Goal: Task Accomplishment & Management: Manage account settings

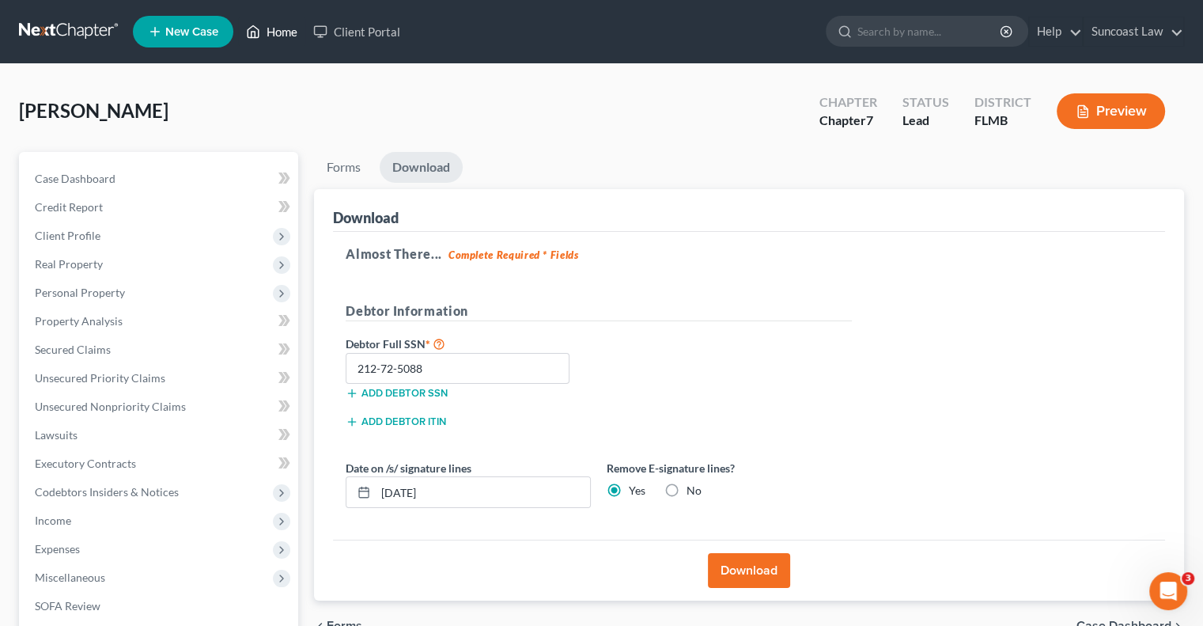
click at [278, 29] on link "Home" at bounding box center [271, 31] width 67 height 28
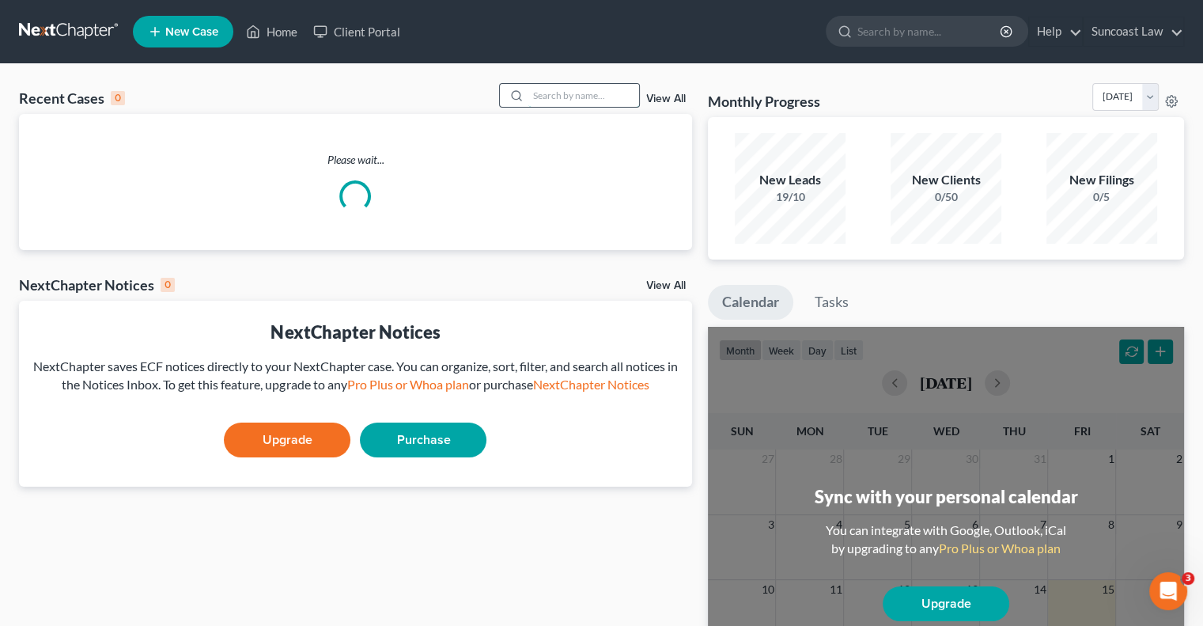
click at [570, 98] on input "search" at bounding box center [584, 95] width 111 height 23
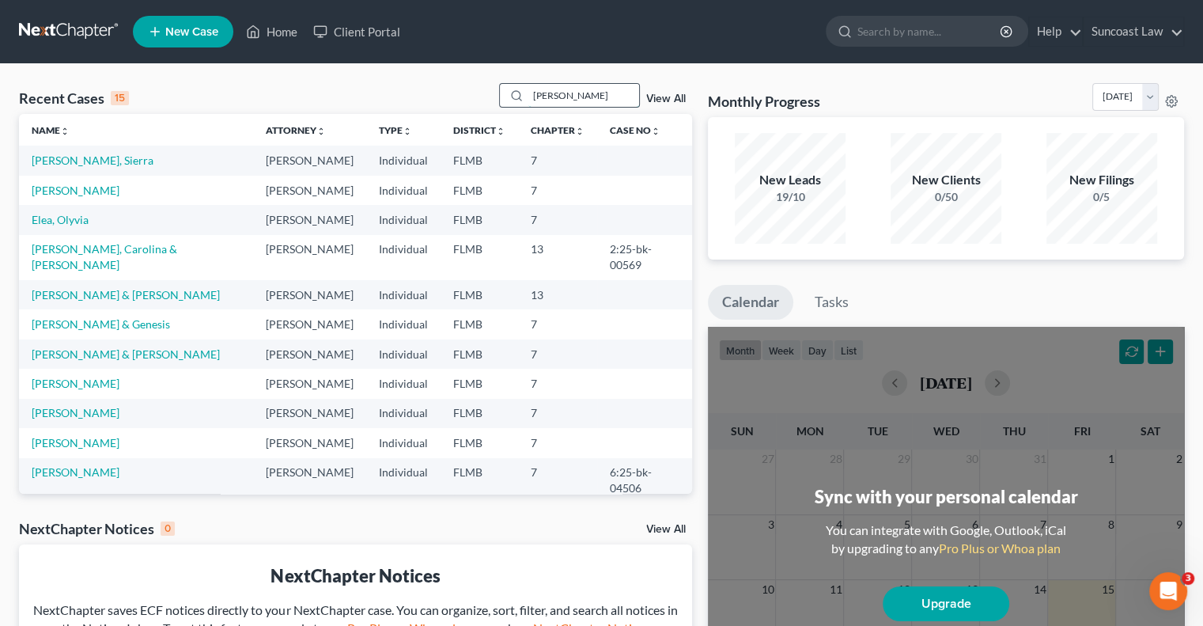
type input "[PERSON_NAME]"
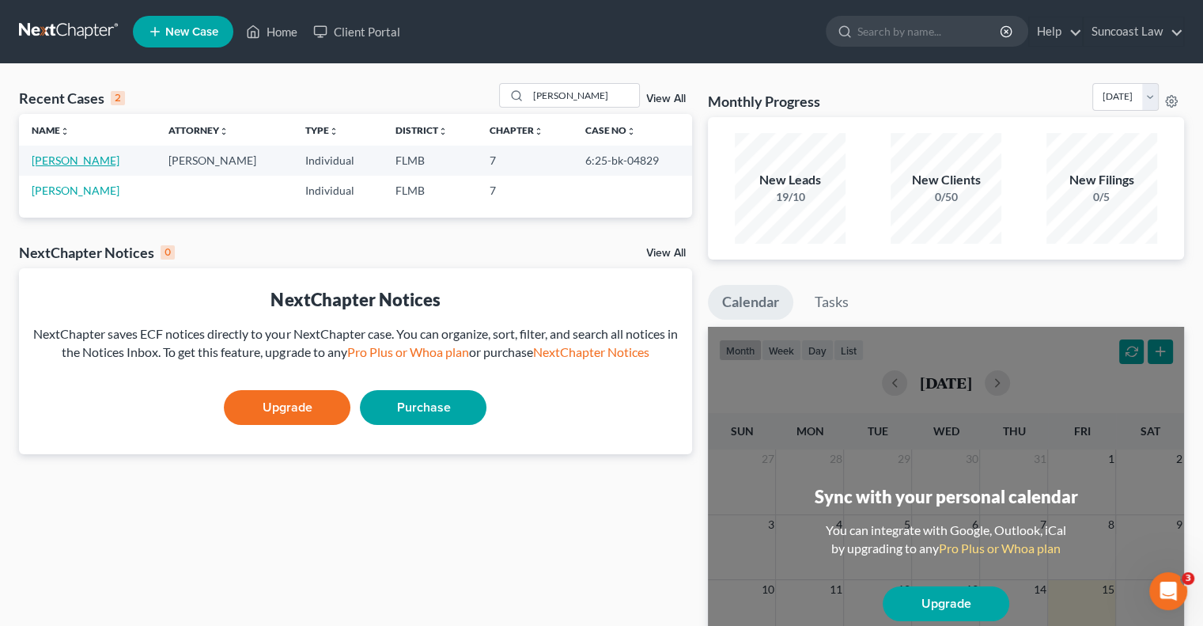
click at [78, 161] on link "[PERSON_NAME]" at bounding box center [76, 160] width 88 height 13
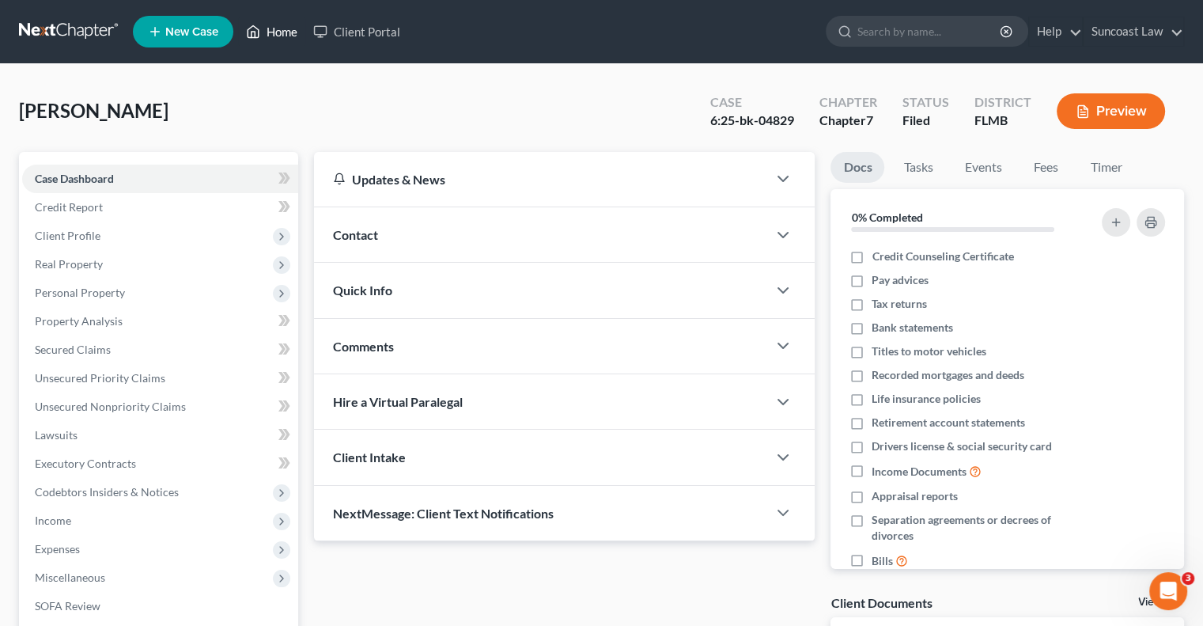
drag, startPoint x: 277, startPoint y: 31, endPoint x: 243, endPoint y: 9, distance: 40.6
click at [277, 31] on link "Home" at bounding box center [271, 31] width 67 height 28
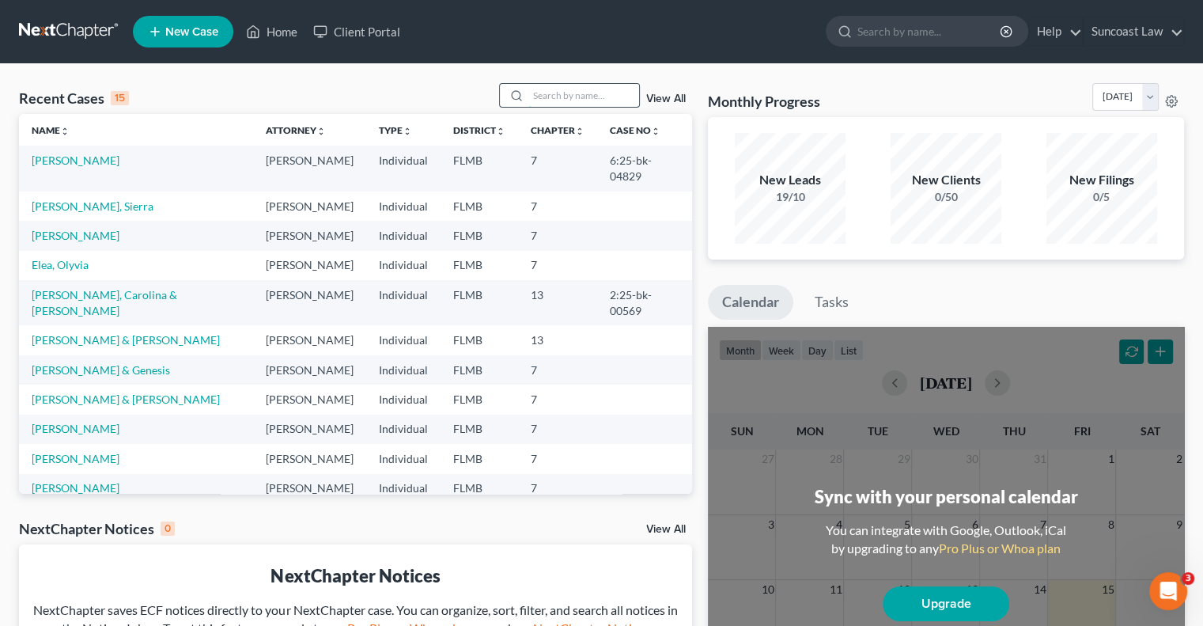
click at [586, 100] on input "search" at bounding box center [584, 95] width 111 height 23
type input "spalding"
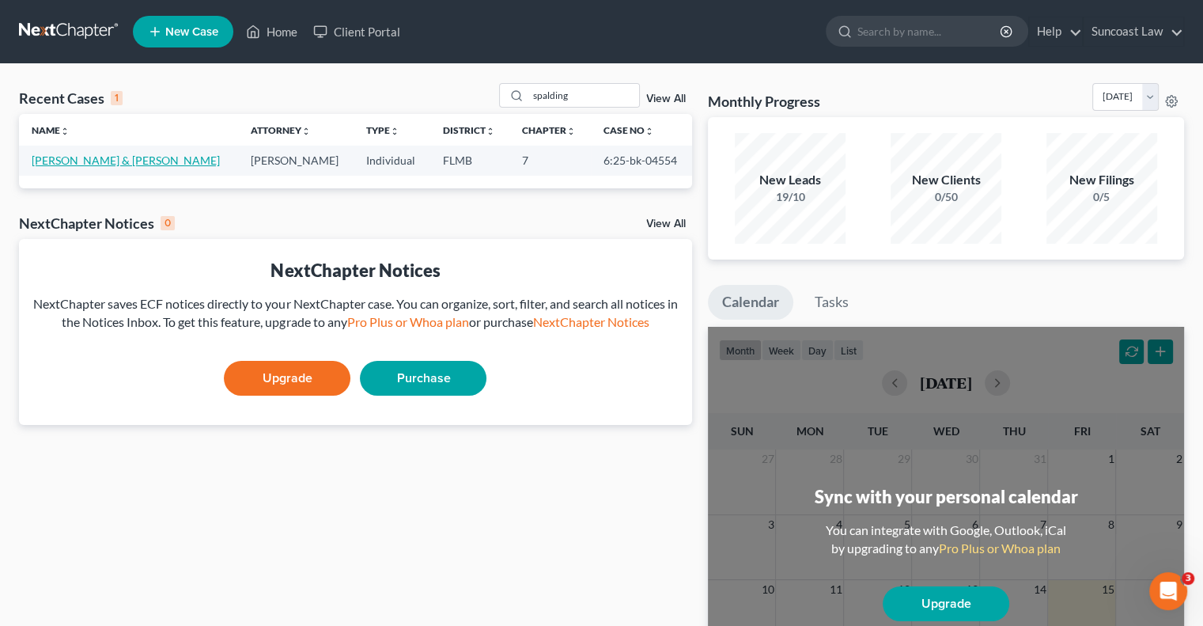
click at [123, 157] on link "[PERSON_NAME] & [PERSON_NAME]" at bounding box center [126, 160] width 188 height 13
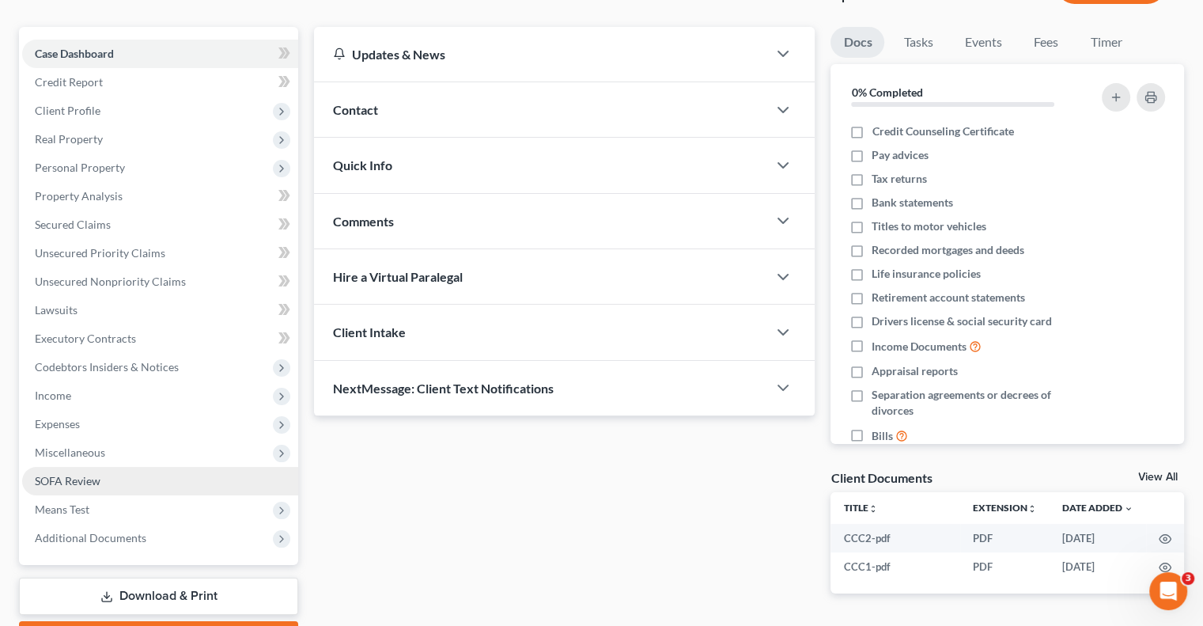
scroll to position [214, 0]
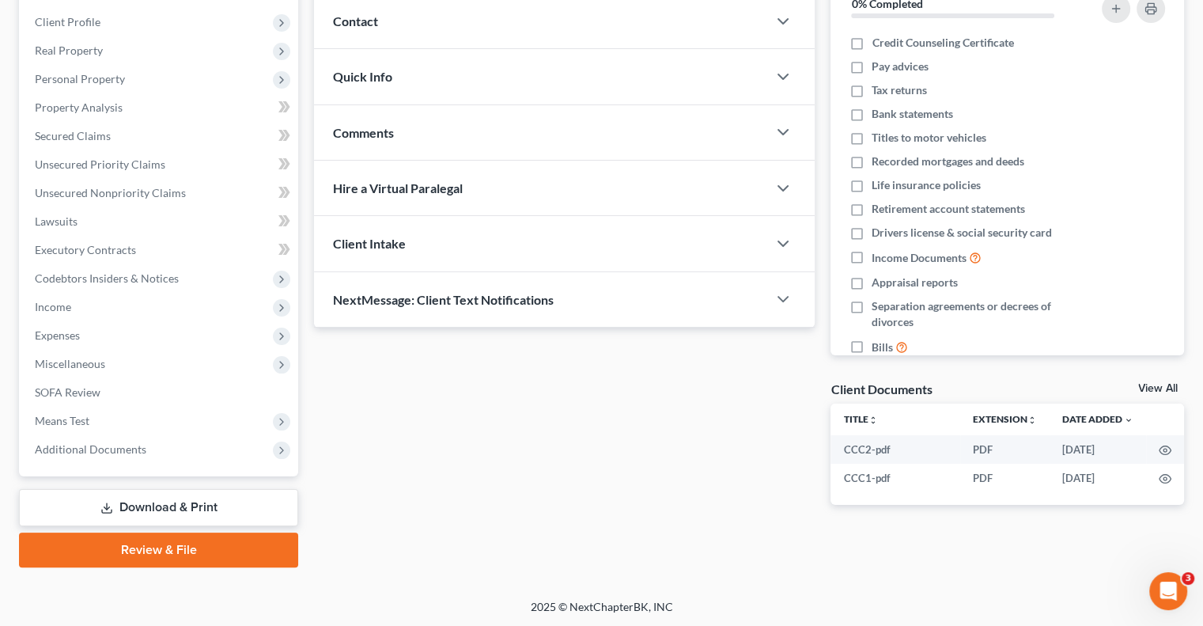
click at [176, 513] on link "Download & Print" at bounding box center [158, 507] width 279 height 37
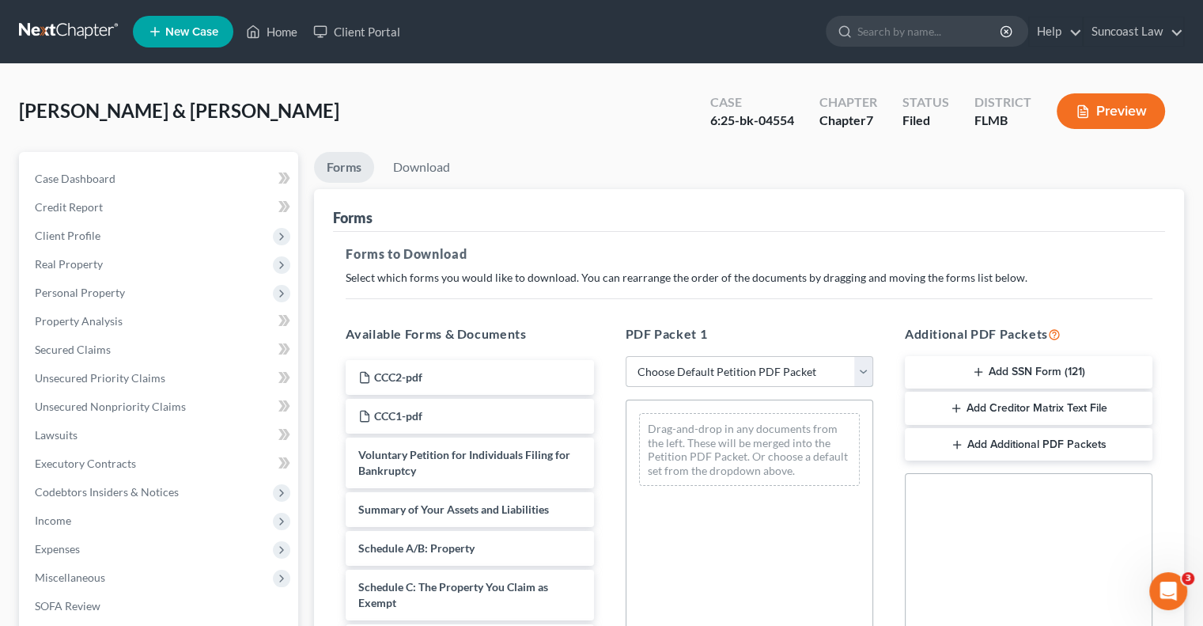
drag, startPoint x: 766, startPoint y: 366, endPoint x: 766, endPoint y: 379, distance: 12.7
click at [766, 366] on select "Choose Default Petition PDF Packet Complete Bankruptcy Petition (all forms and …" at bounding box center [750, 372] width 248 height 32
select select "0"
click at [626, 356] on select "Choose Default Petition PDF Packet Complete Bankruptcy Petition (all forms and …" at bounding box center [750, 372] width 248 height 32
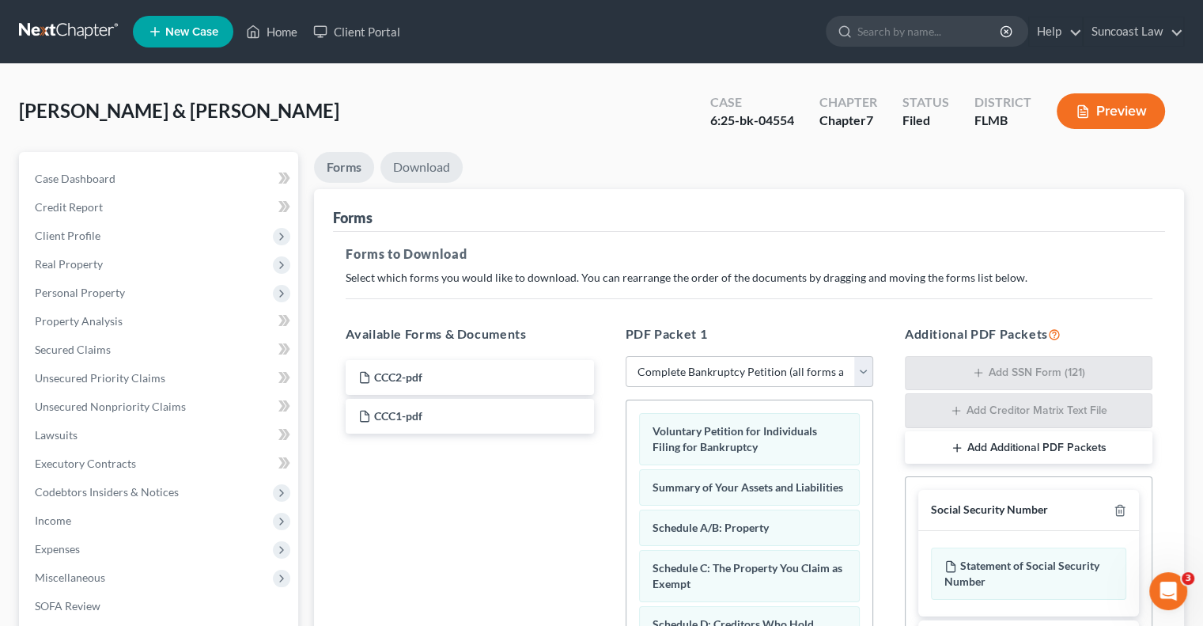
click at [421, 166] on link "Download" at bounding box center [422, 167] width 82 height 31
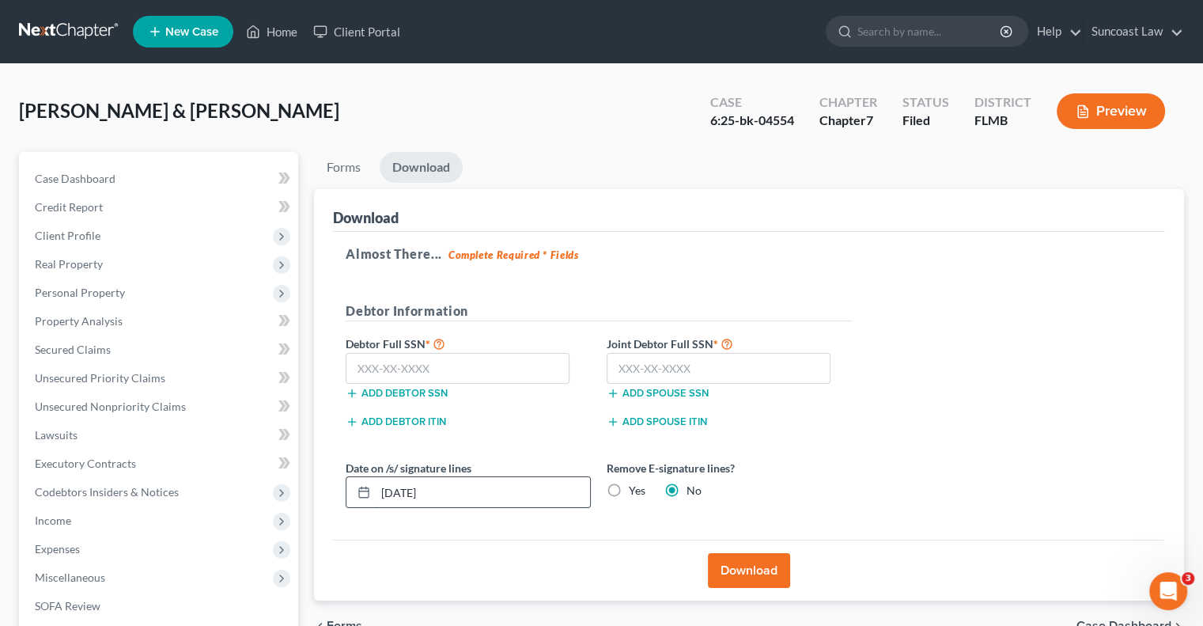
drag, startPoint x: 484, startPoint y: 492, endPoint x: 366, endPoint y: 490, distance: 118.7
click at [366, 490] on div "[DATE]" at bounding box center [468, 492] width 245 height 32
type input "[DATE]"
click at [750, 574] on button "Download" at bounding box center [749, 570] width 82 height 35
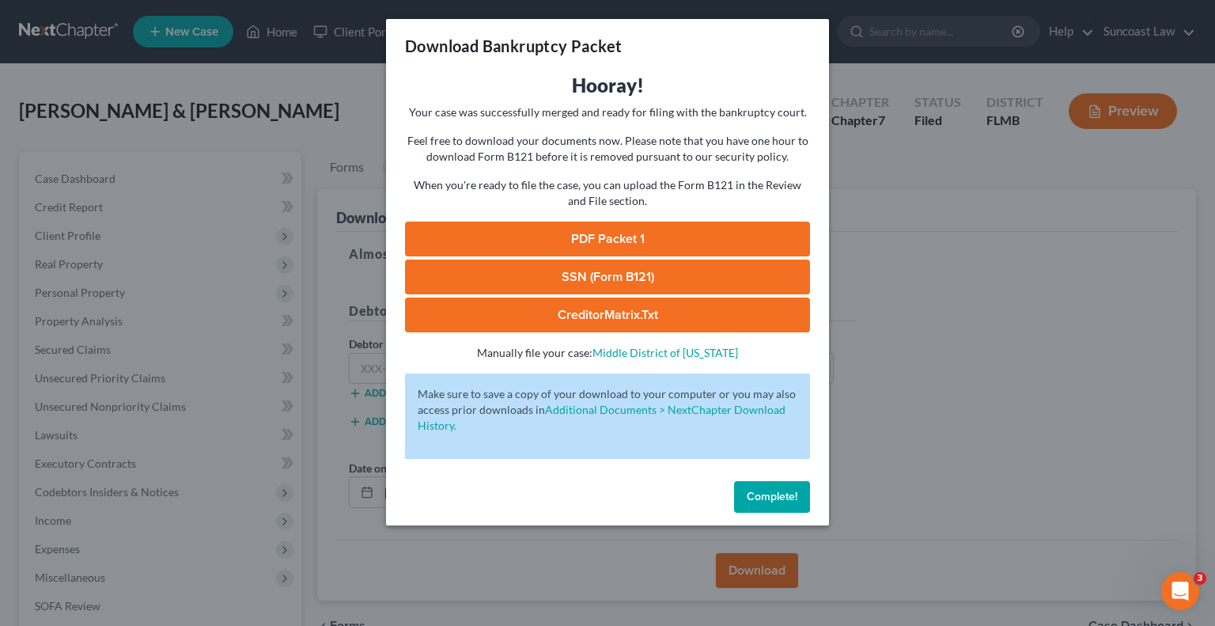
click at [650, 238] on link "PDF Packet 1" at bounding box center [607, 239] width 405 height 35
click at [779, 489] on button "Complete!" at bounding box center [772, 497] width 76 height 32
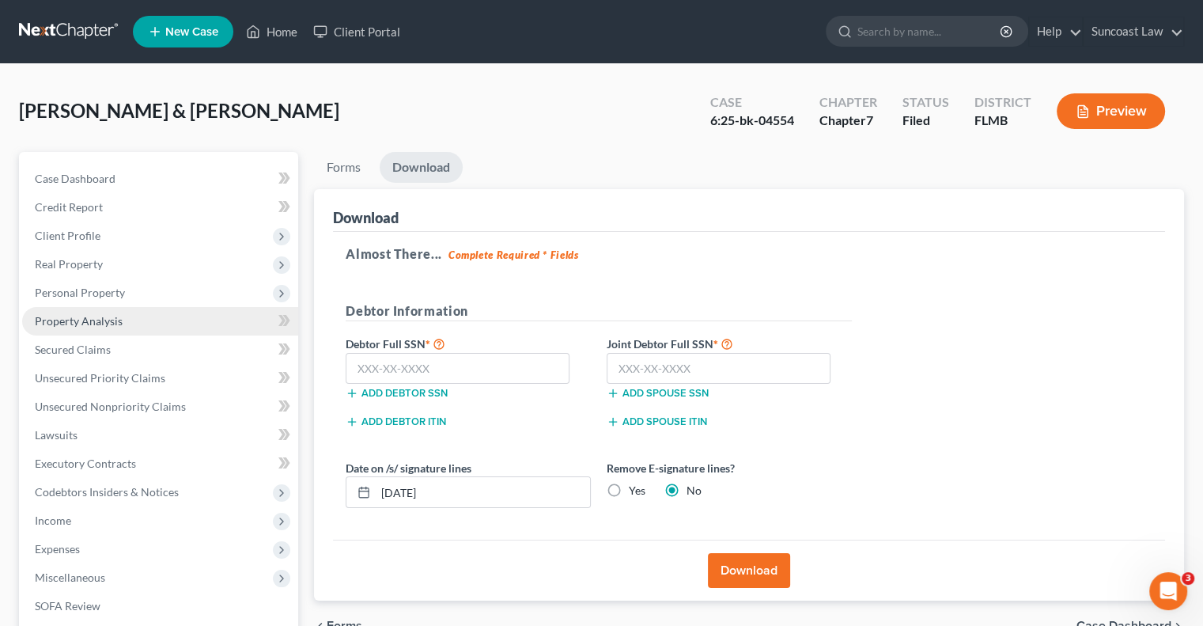
drag, startPoint x: 112, startPoint y: 316, endPoint x: 165, endPoint y: 324, distance: 53.7
click at [111, 316] on span "Property Analysis" at bounding box center [79, 320] width 88 height 13
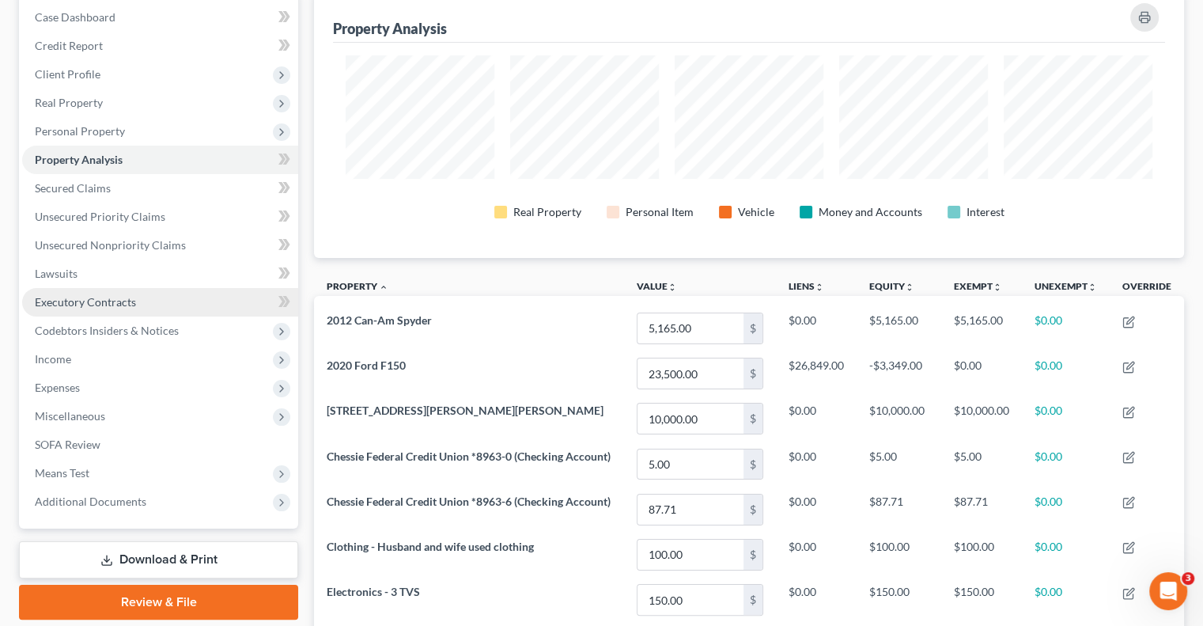
scroll to position [79, 0]
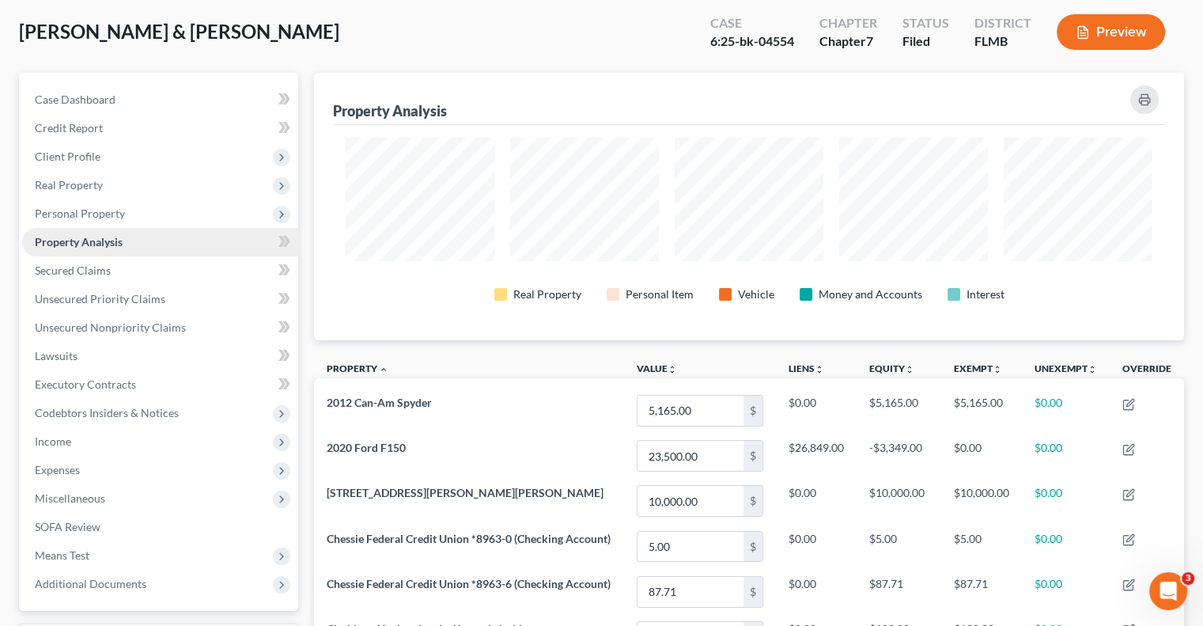
drag, startPoint x: 85, startPoint y: 214, endPoint x: 119, endPoint y: 237, distance: 40.4
click at [85, 214] on span "Personal Property" at bounding box center [80, 213] width 90 height 13
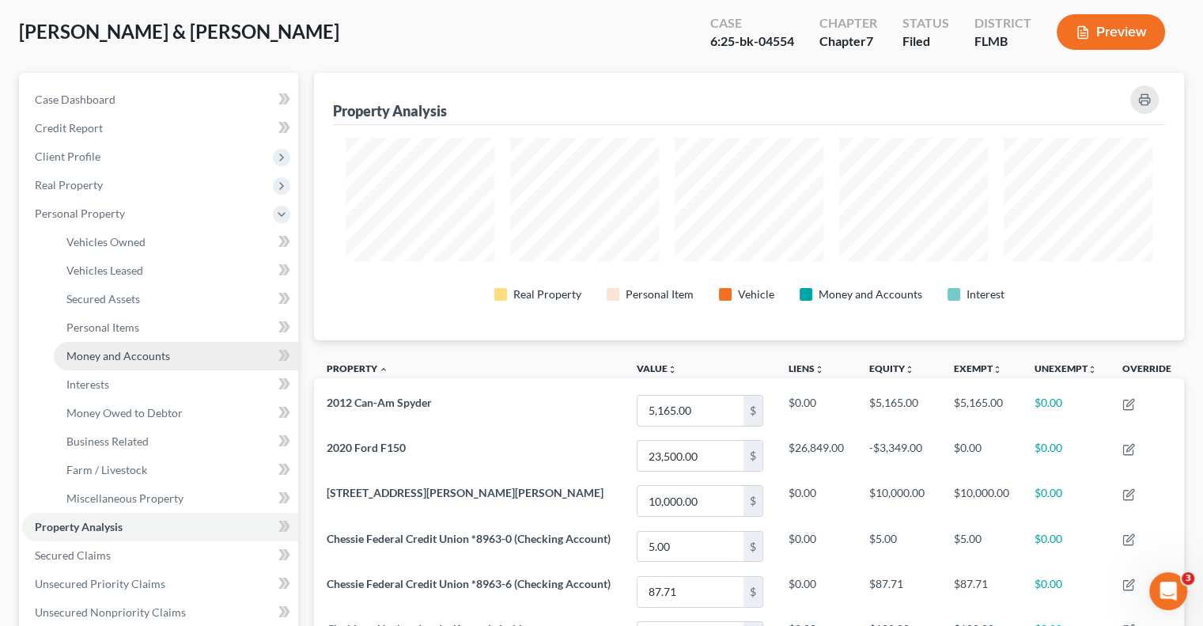
click at [165, 357] on span "Money and Accounts" at bounding box center [118, 355] width 104 height 13
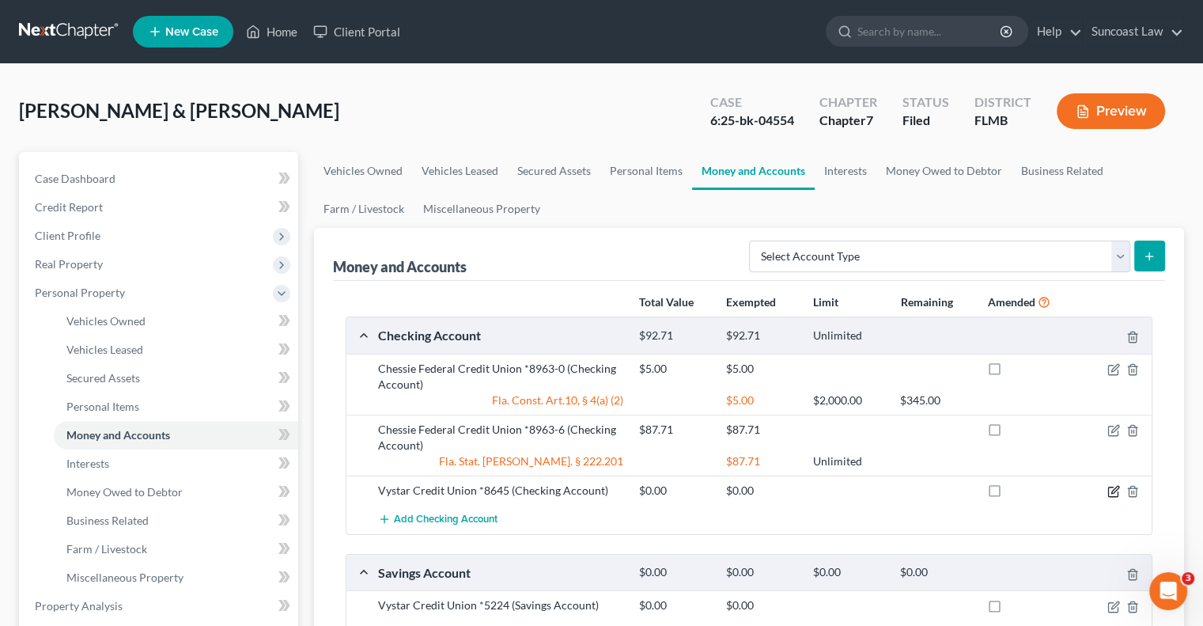
click at [1119, 491] on icon "button" at bounding box center [1114, 491] width 13 height 13
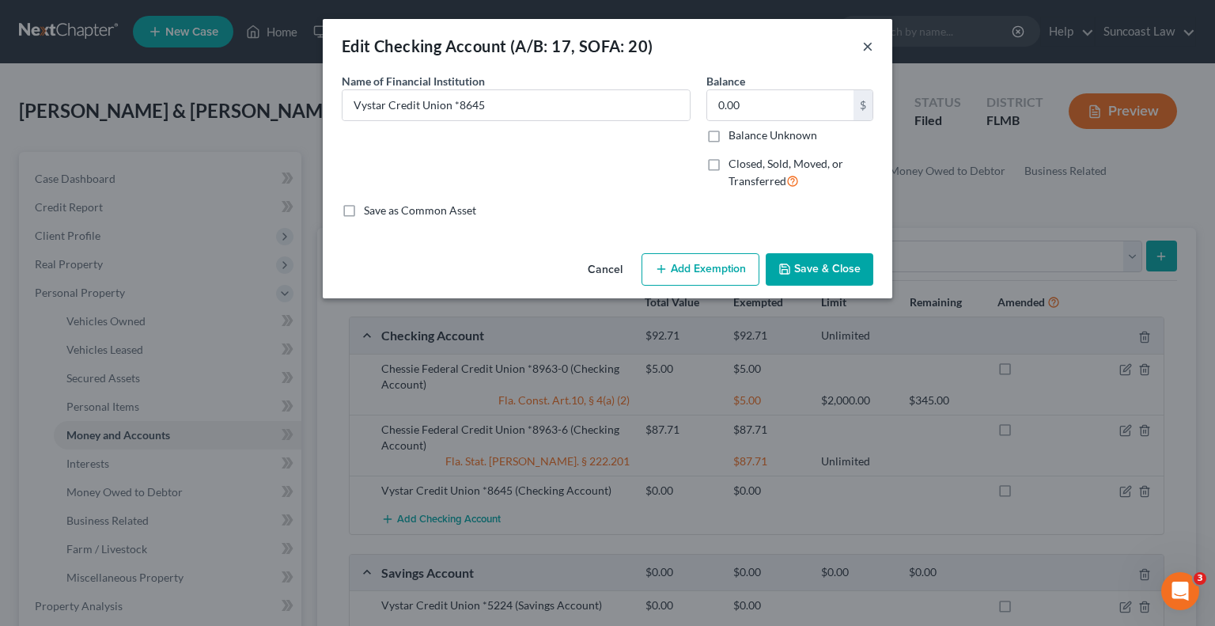
click at [869, 40] on button "×" at bounding box center [867, 45] width 11 height 19
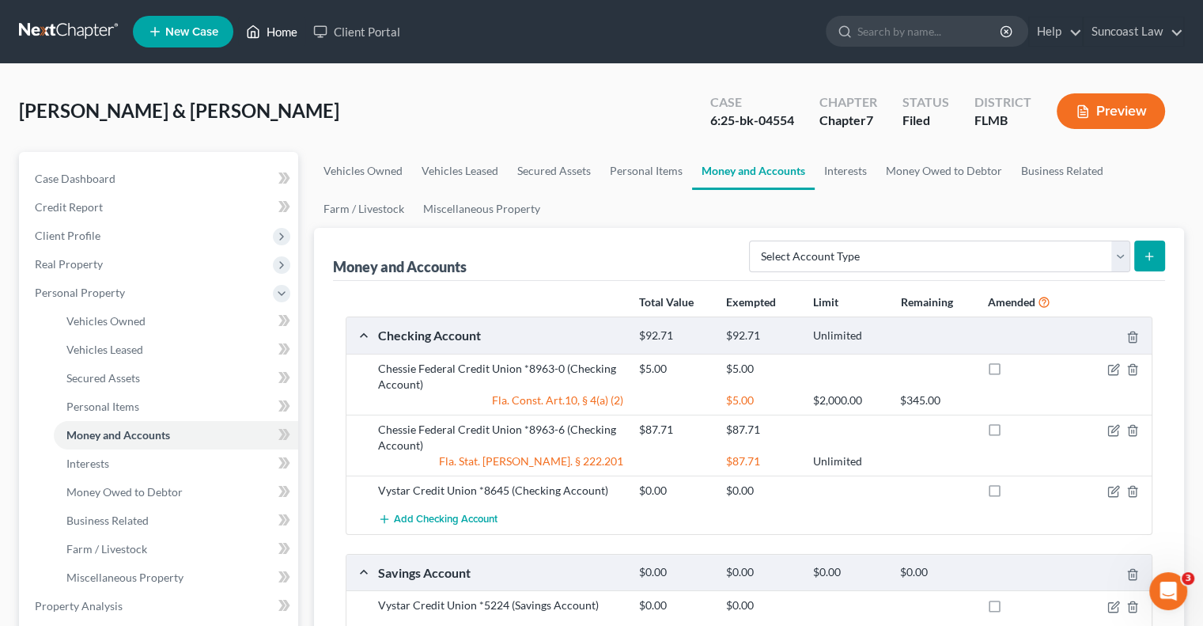
click at [285, 25] on link "Home" at bounding box center [271, 31] width 67 height 28
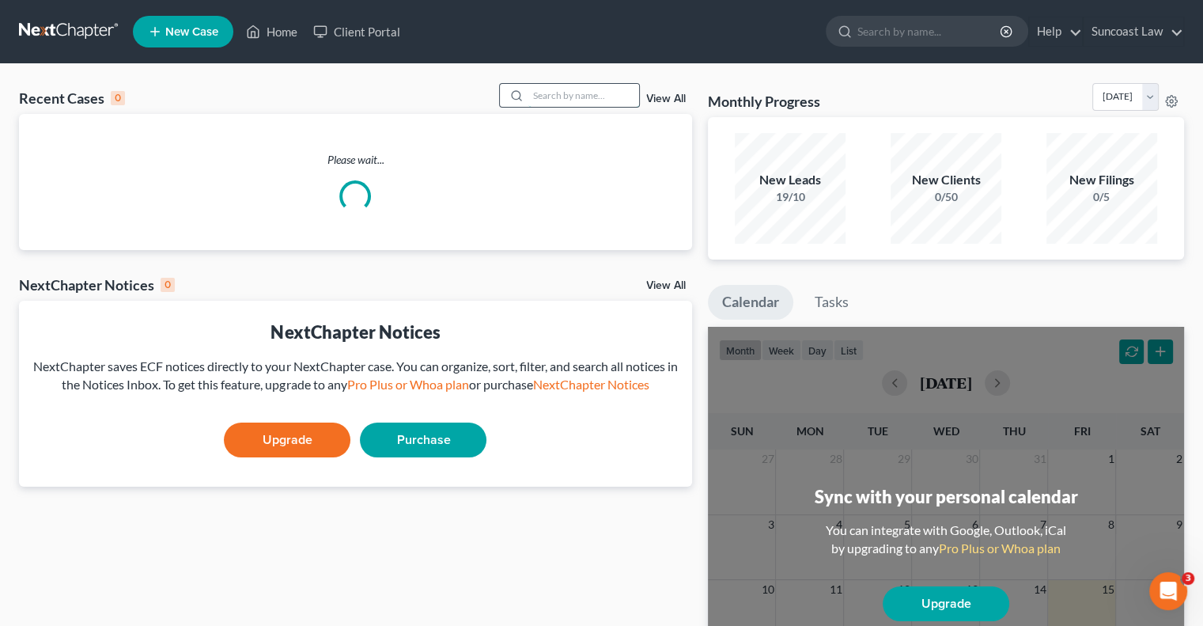
click at [574, 86] on input "search" at bounding box center [584, 95] width 111 height 23
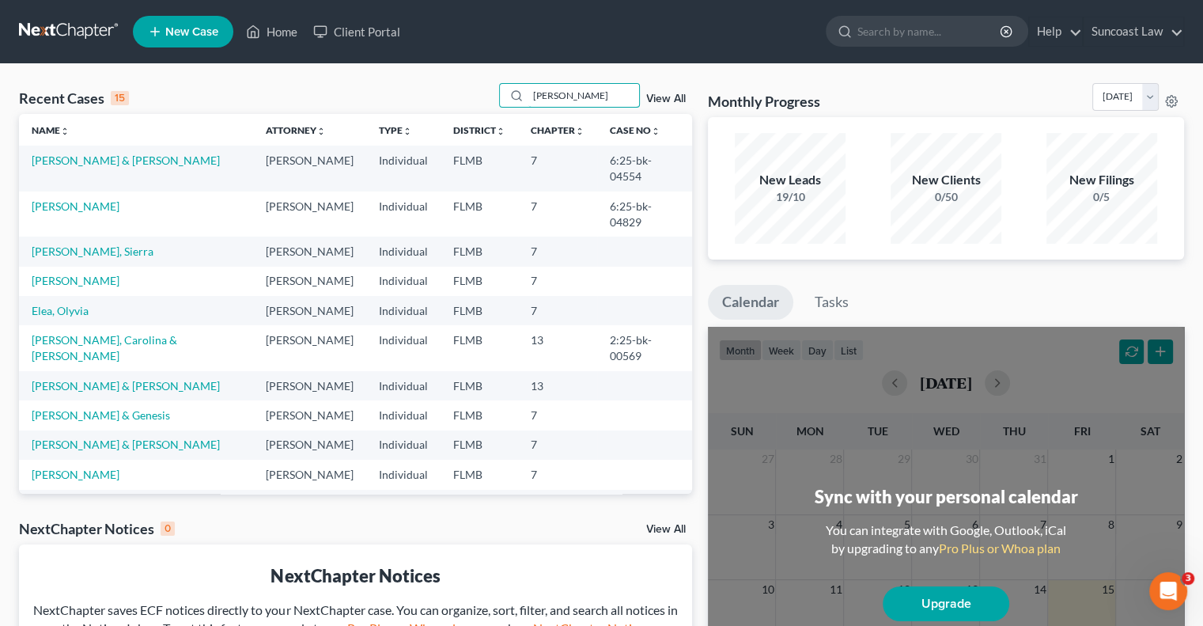
type input "[PERSON_NAME]"
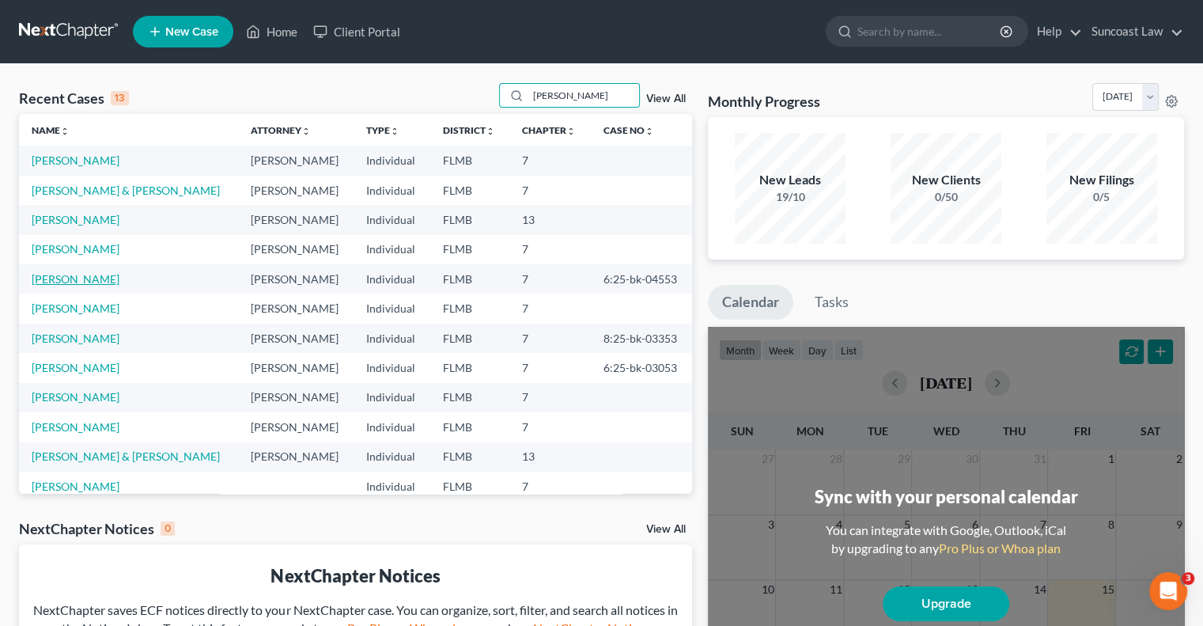
click at [88, 274] on link "[PERSON_NAME]" at bounding box center [76, 278] width 88 height 13
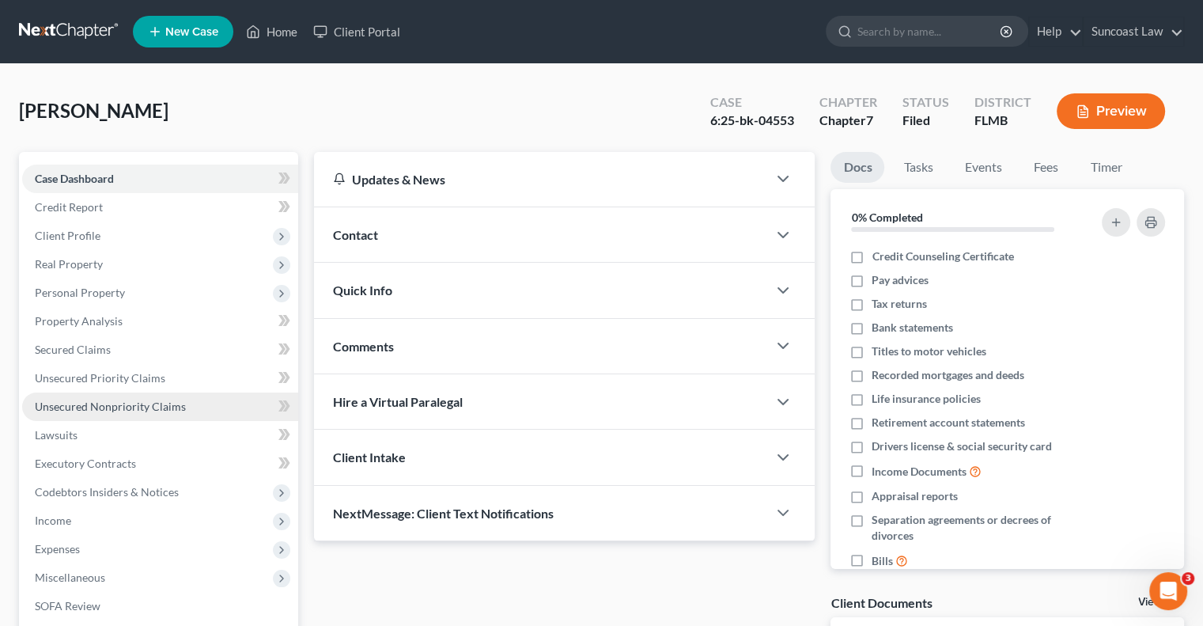
scroll to position [214, 0]
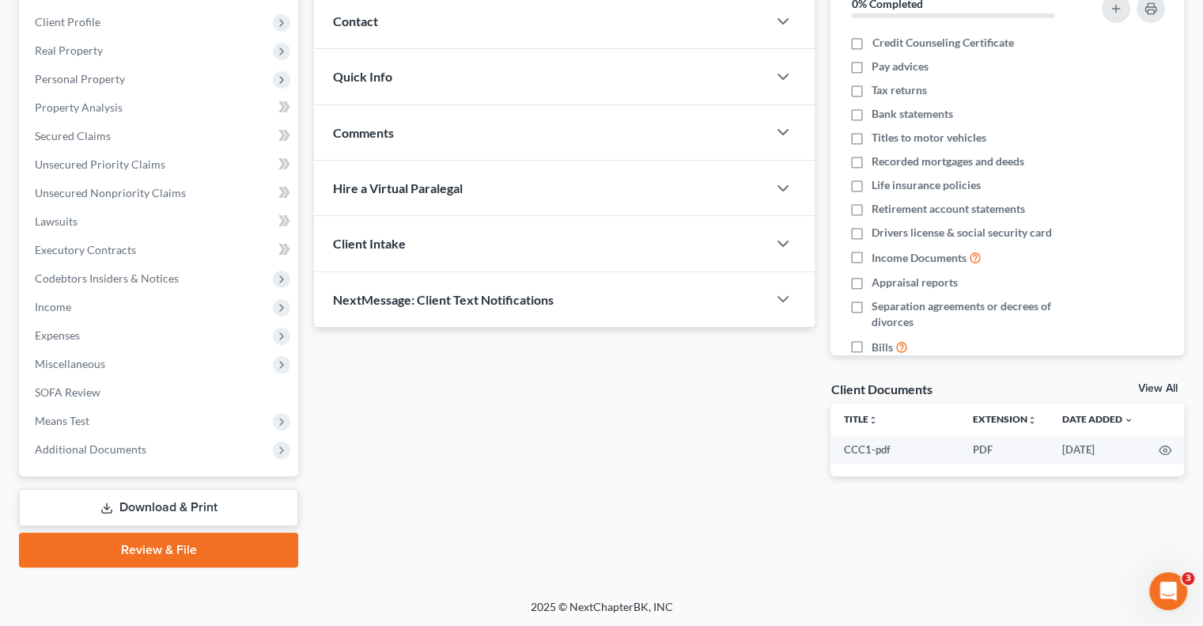
click at [170, 510] on link "Download & Print" at bounding box center [158, 507] width 279 height 37
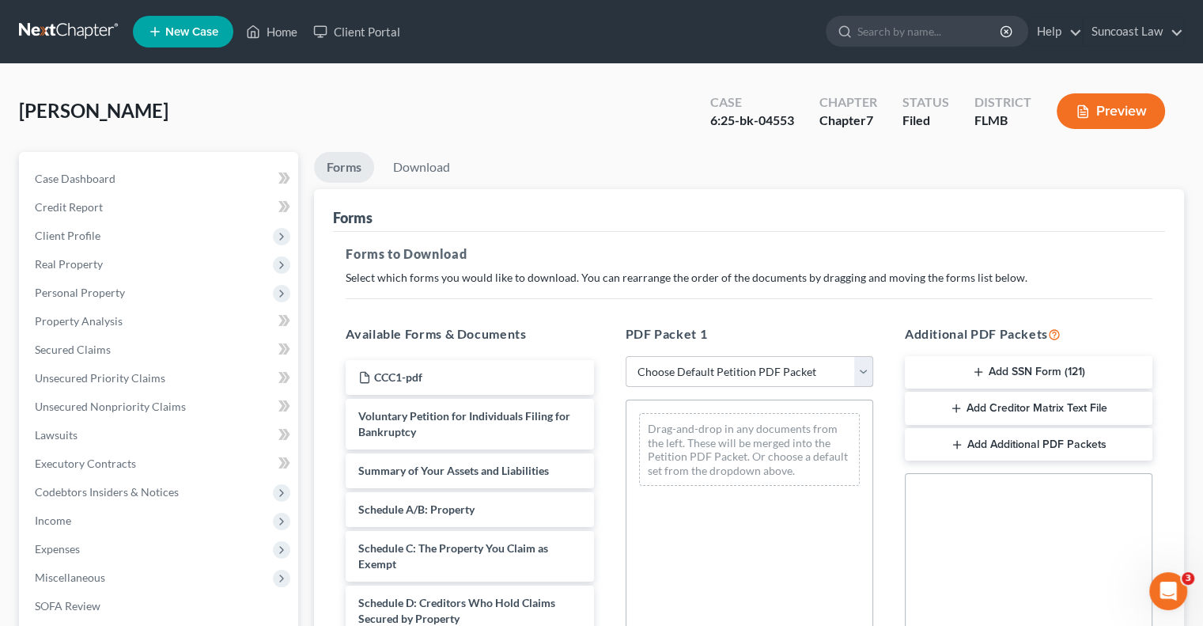
drag, startPoint x: 728, startPoint y: 365, endPoint x: 730, endPoint y: 383, distance: 18.4
click at [728, 365] on select "Choose Default Petition PDF Packet Complete Bankruptcy Petition (all forms and …" at bounding box center [750, 372] width 248 height 32
select select "0"
click at [626, 356] on select "Choose Default Petition PDF Packet Complete Bankruptcy Petition (all forms and …" at bounding box center [750, 372] width 248 height 32
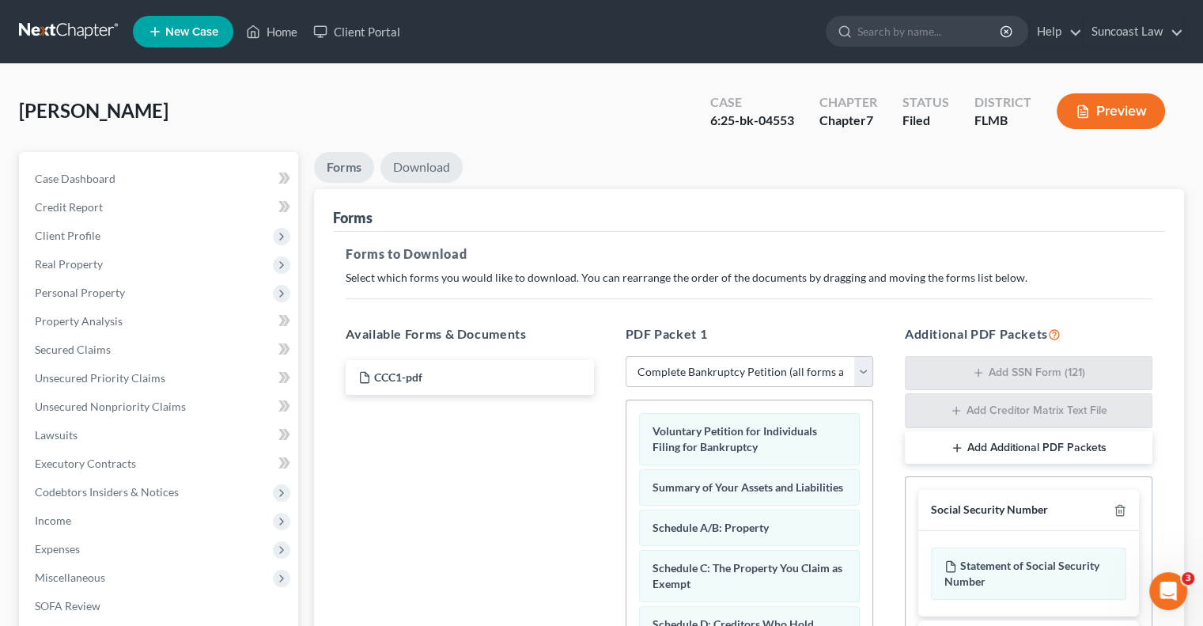
click at [427, 161] on link "Download" at bounding box center [422, 167] width 82 height 31
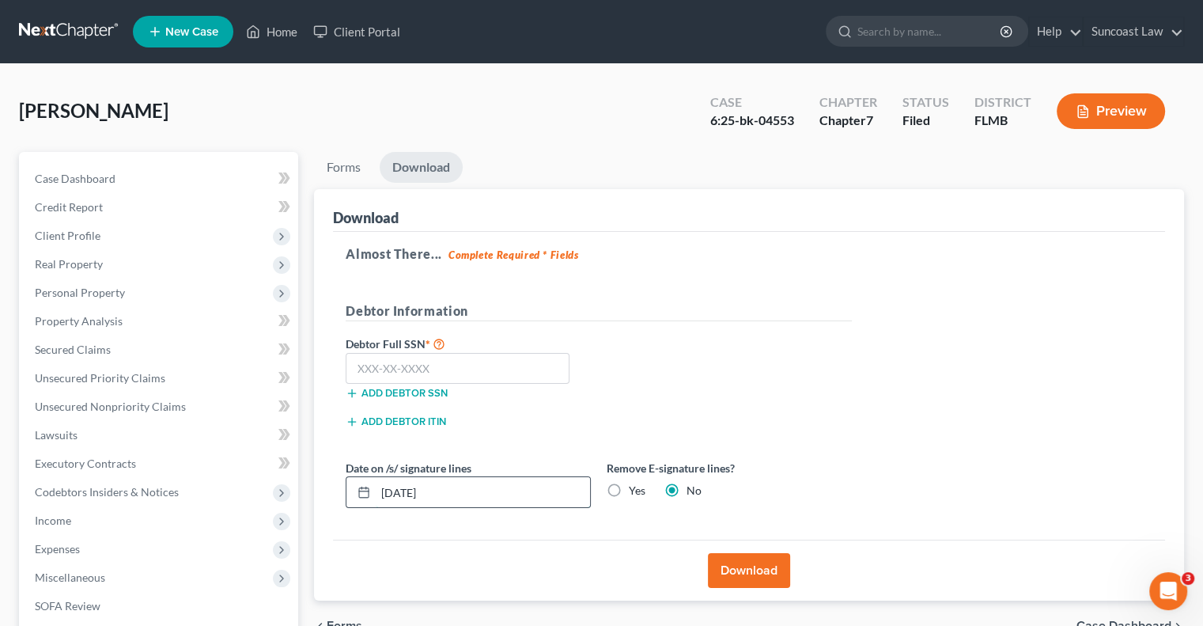
drag, startPoint x: 446, startPoint y: 495, endPoint x: 375, endPoint y: 493, distance: 71.2
click at [376, 493] on input "[DATE]" at bounding box center [483, 492] width 214 height 30
type input "[DATE]"
click at [756, 578] on button "Download" at bounding box center [749, 570] width 82 height 35
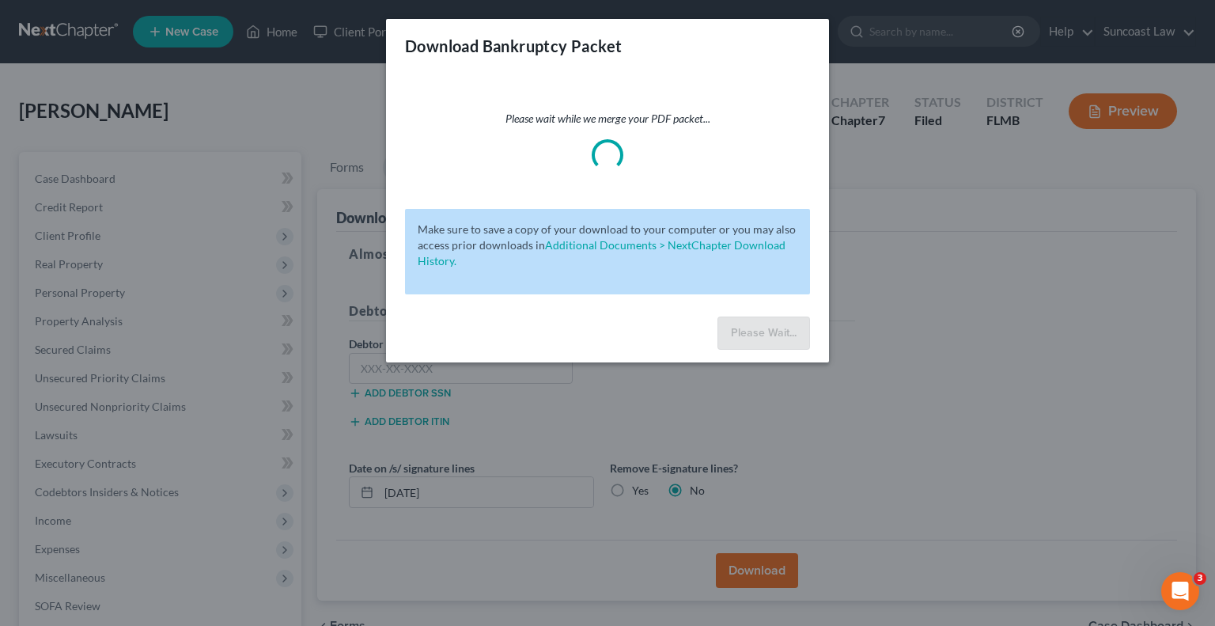
click at [650, 69] on div "Download Bankruptcy Packet" at bounding box center [607, 46] width 443 height 54
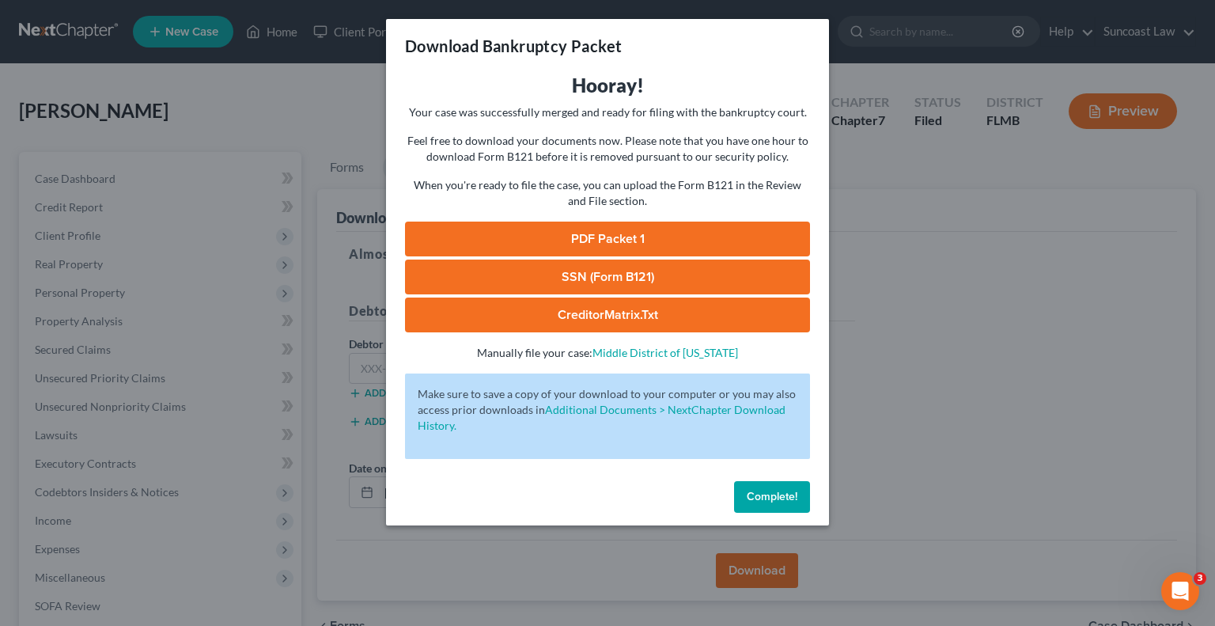
click at [649, 237] on link "PDF Packet 1" at bounding box center [607, 239] width 405 height 35
drag, startPoint x: 774, startPoint y: 492, endPoint x: 468, endPoint y: 390, distance: 322.8
click at [774, 492] on span "Complete!" at bounding box center [772, 496] width 51 height 13
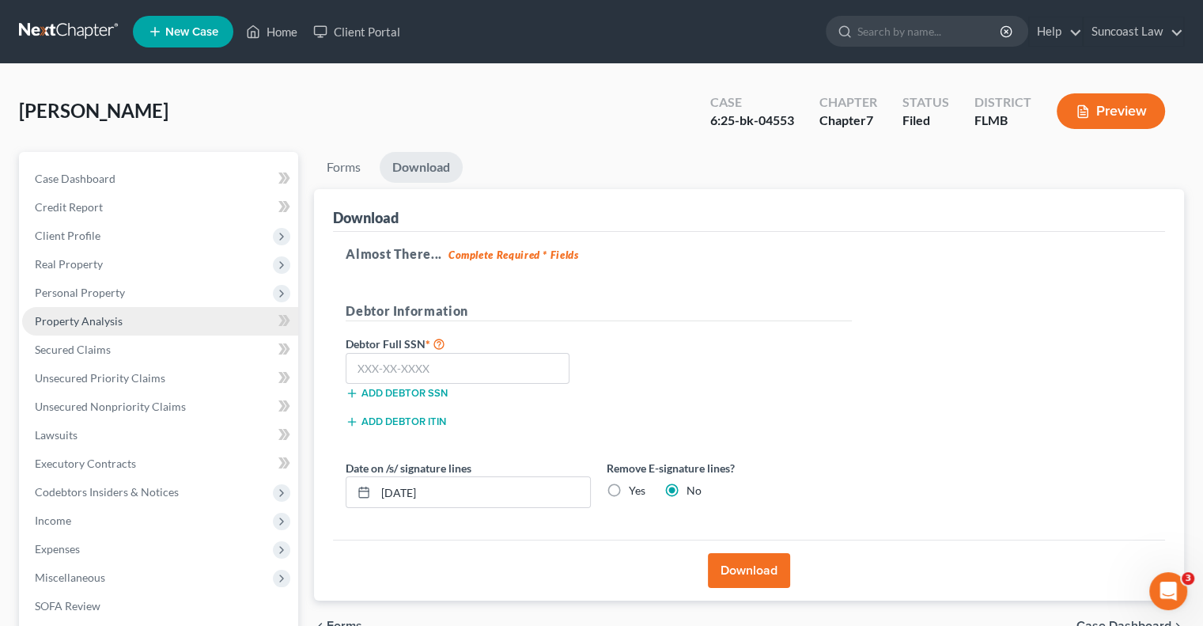
drag, startPoint x: 113, startPoint y: 324, endPoint x: 154, endPoint y: 313, distance: 41.8
click at [112, 324] on span "Property Analysis" at bounding box center [79, 320] width 88 height 13
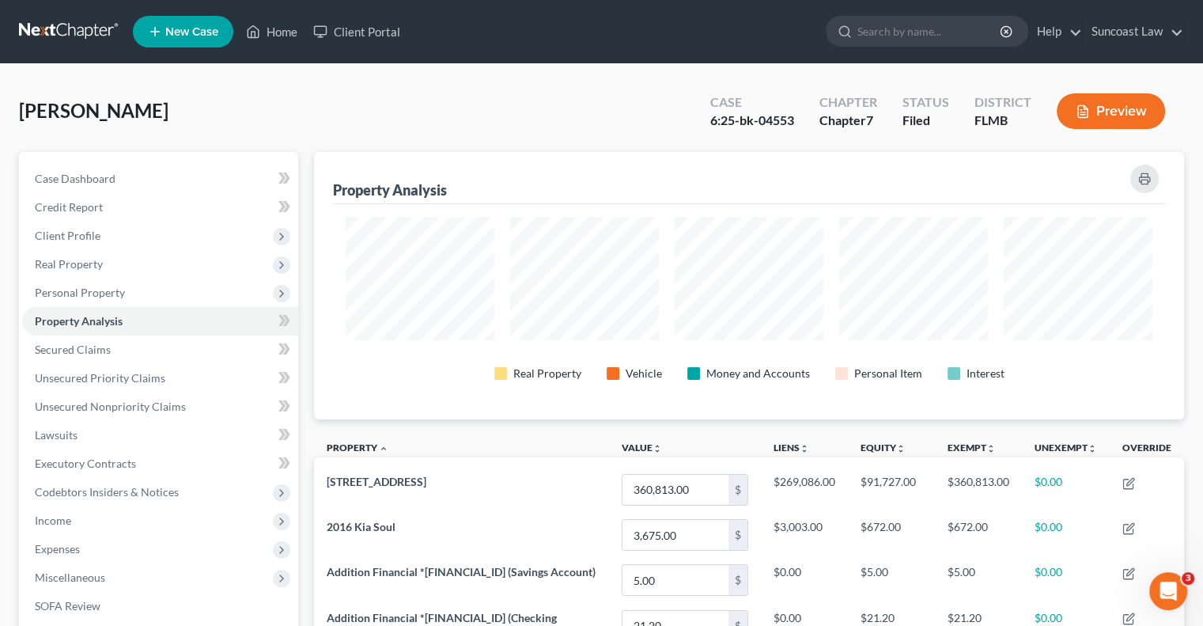
scroll to position [267, 870]
click at [61, 524] on span "Income" at bounding box center [53, 520] width 36 height 13
click at [125, 548] on span "Employment Income" at bounding box center [116, 548] width 101 height 13
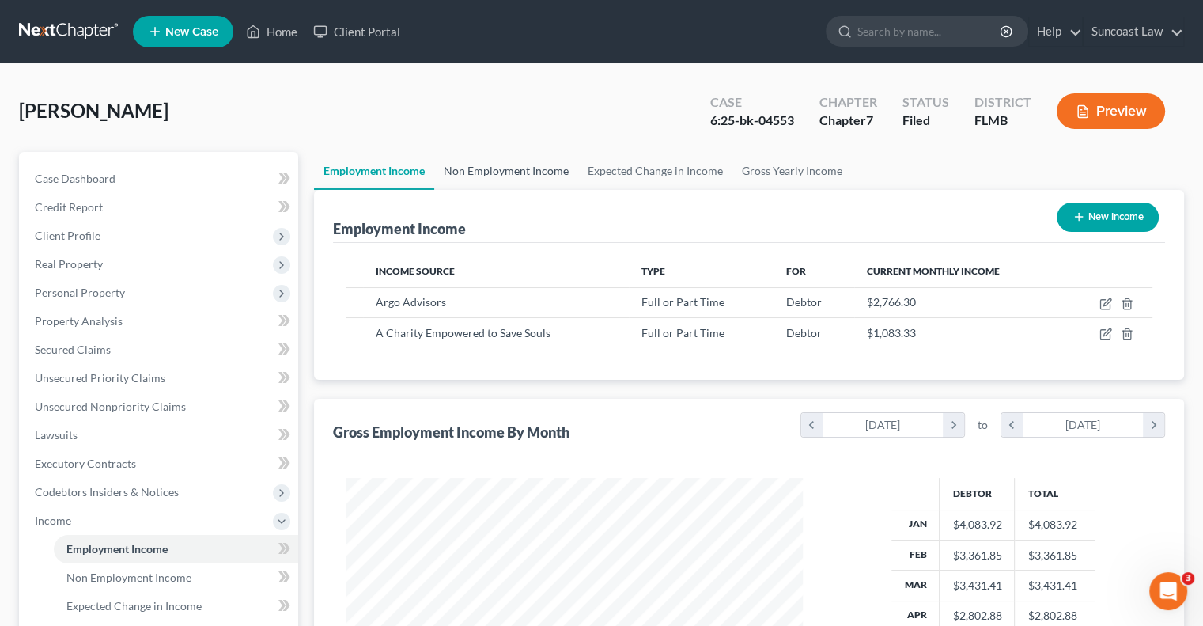
scroll to position [282, 488]
drag, startPoint x: 99, startPoint y: 324, endPoint x: 382, endPoint y: 385, distance: 289.7
click at [99, 324] on span "Property Analysis" at bounding box center [79, 320] width 88 height 13
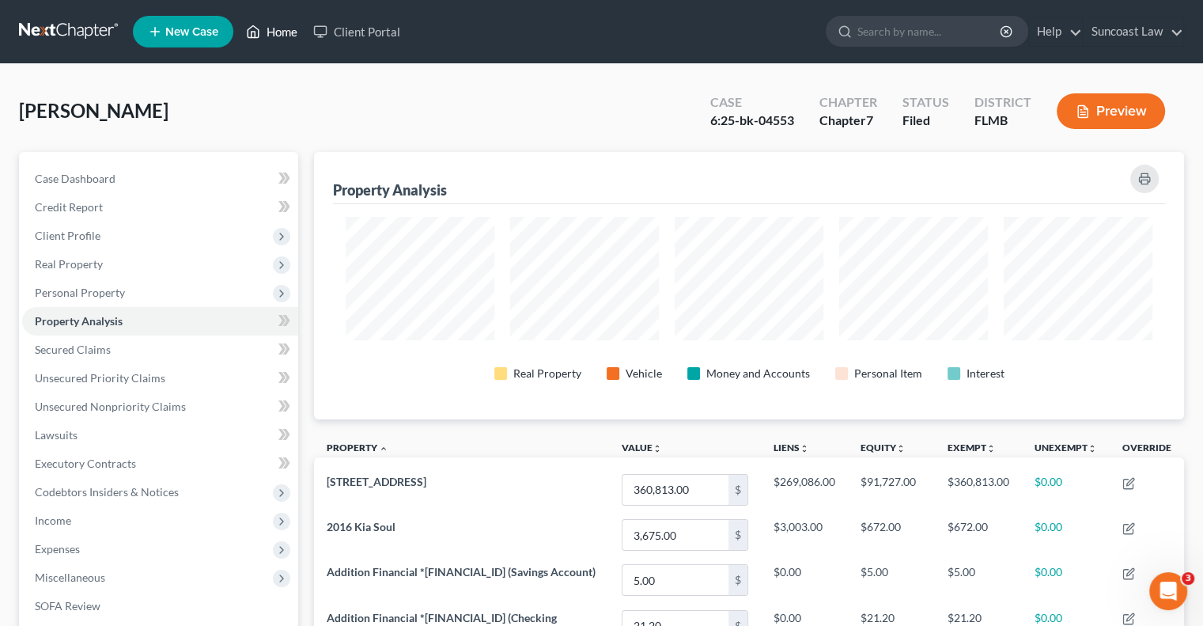
drag, startPoint x: 273, startPoint y: 34, endPoint x: 287, endPoint y: 61, distance: 30.4
click at [273, 34] on link "Home" at bounding box center [271, 31] width 67 height 28
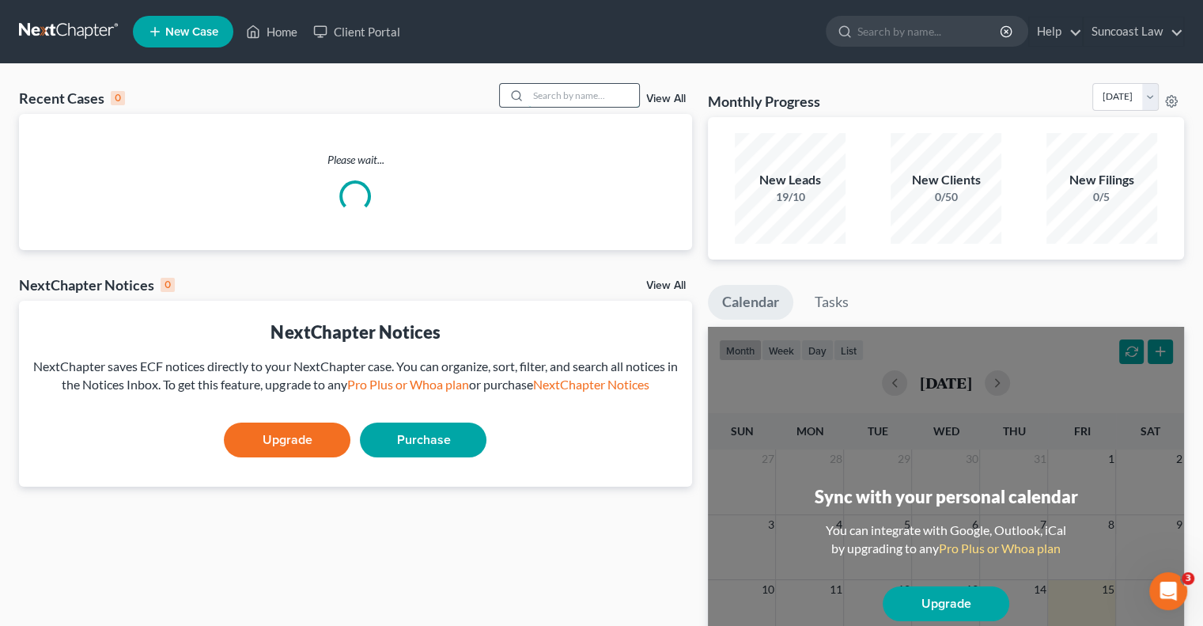
click at [627, 93] on input "search" at bounding box center [584, 95] width 111 height 23
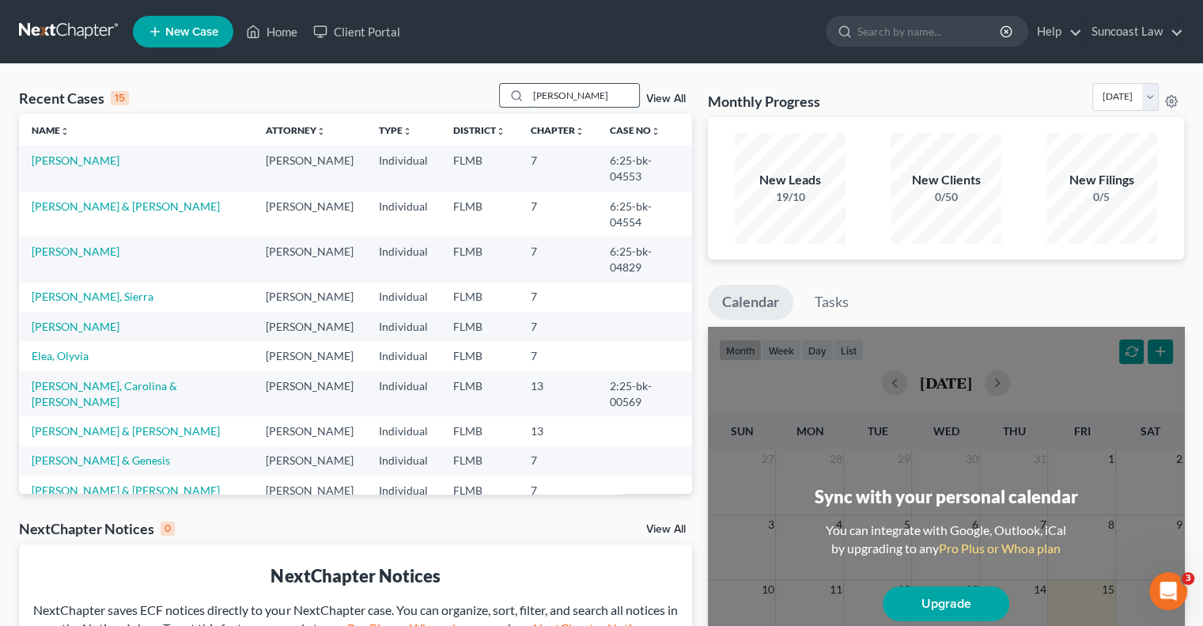
type input "[PERSON_NAME]"
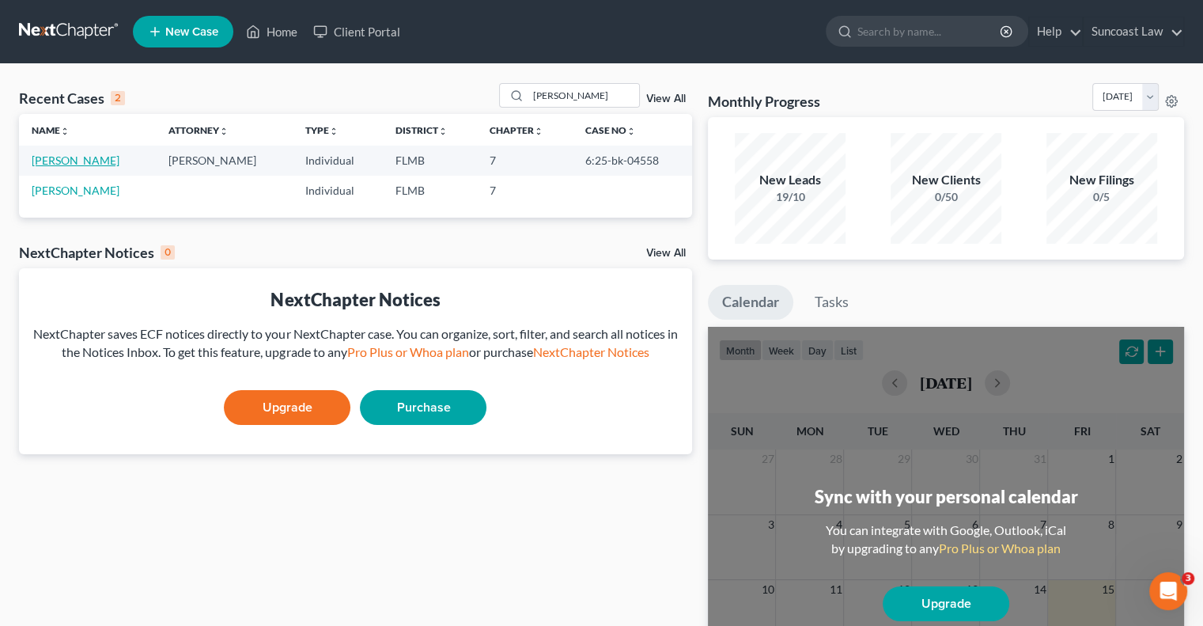
click at [82, 158] on link "[PERSON_NAME]" at bounding box center [76, 160] width 88 height 13
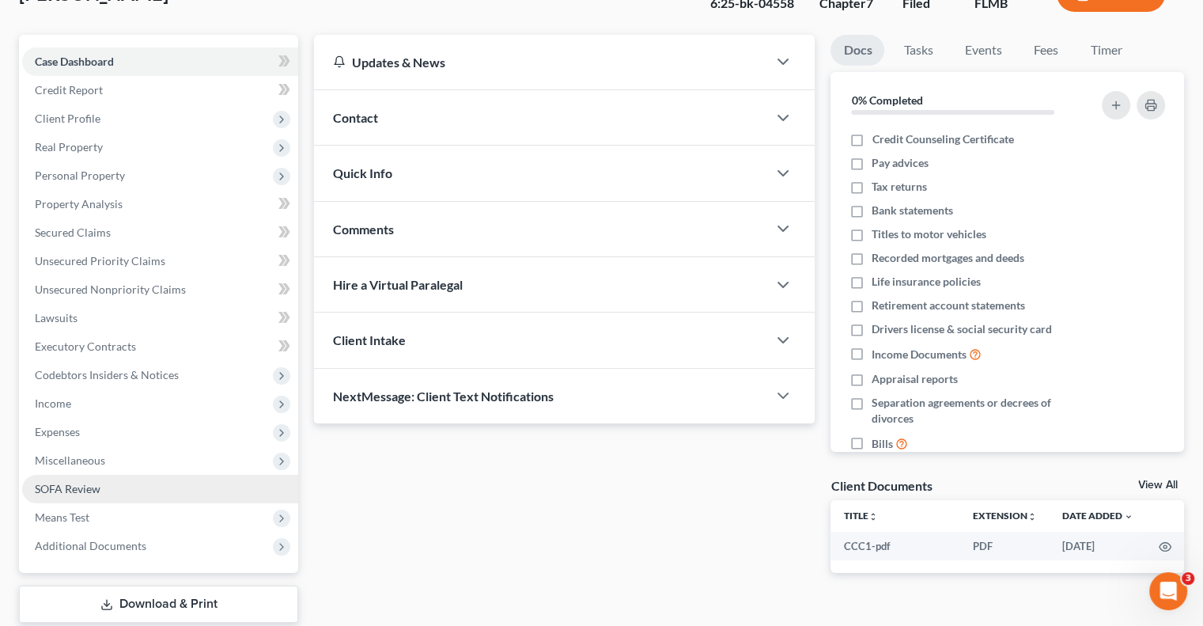
scroll to position [214, 0]
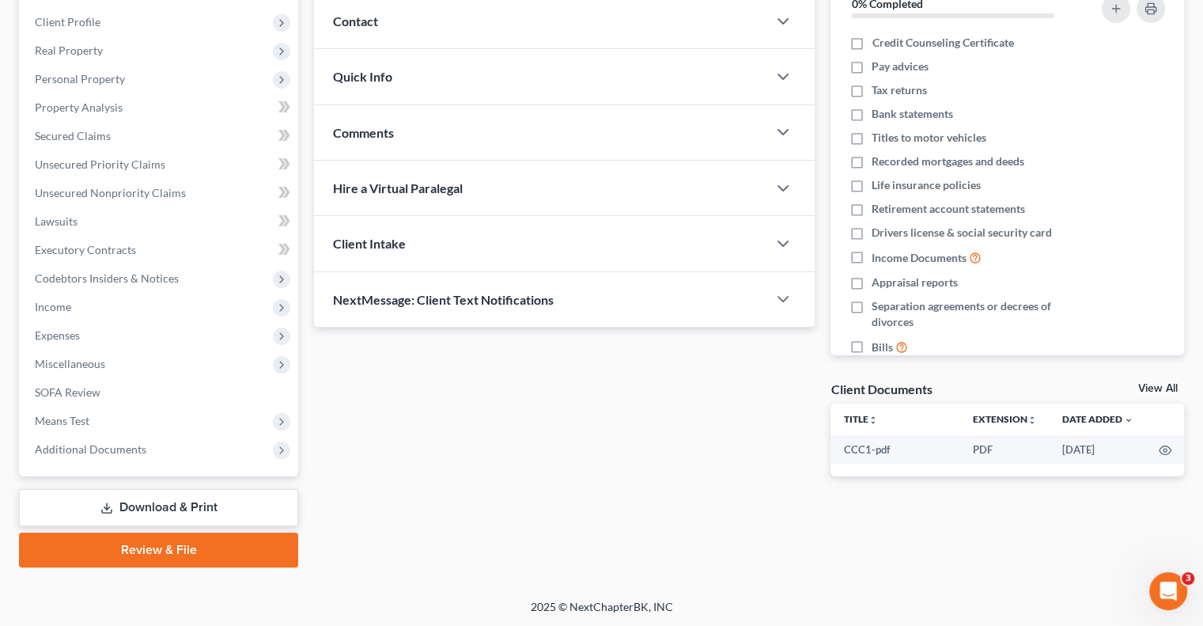
click at [194, 498] on link "Download & Print" at bounding box center [158, 507] width 279 height 37
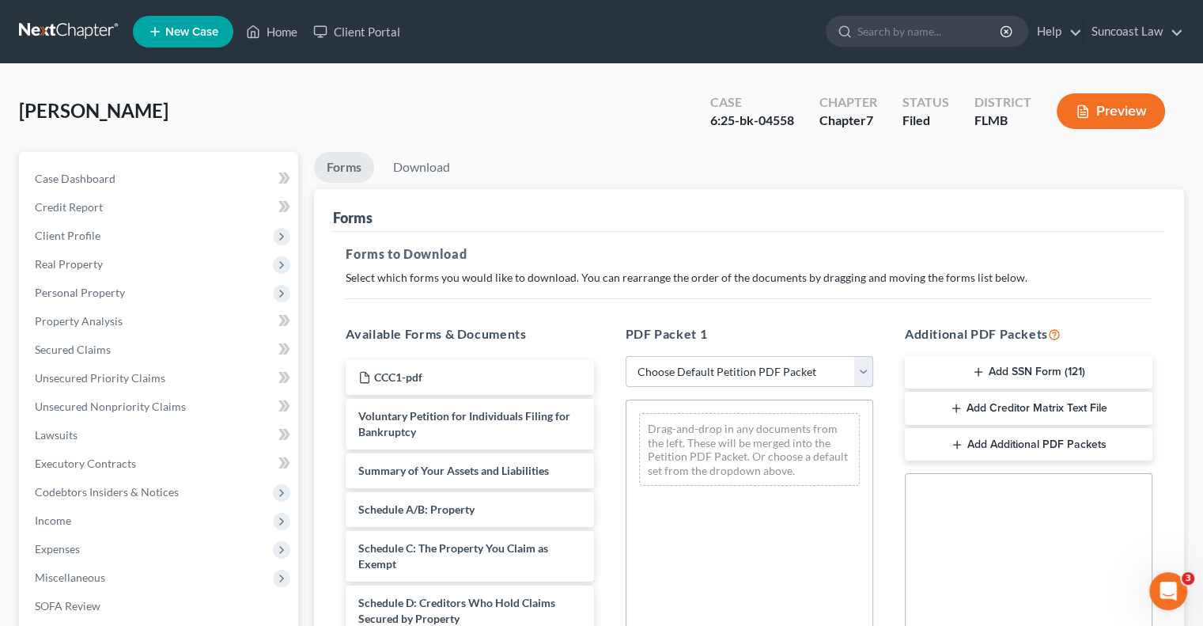
drag, startPoint x: 734, startPoint y: 377, endPoint x: 741, endPoint y: 384, distance: 9.0
click at [736, 377] on select "Choose Default Petition PDF Packet Complete Bankruptcy Petition (all forms and …" at bounding box center [750, 372] width 248 height 32
select select "0"
click at [626, 356] on select "Choose Default Petition PDF Packet Complete Bankruptcy Petition (all forms and …" at bounding box center [750, 372] width 248 height 32
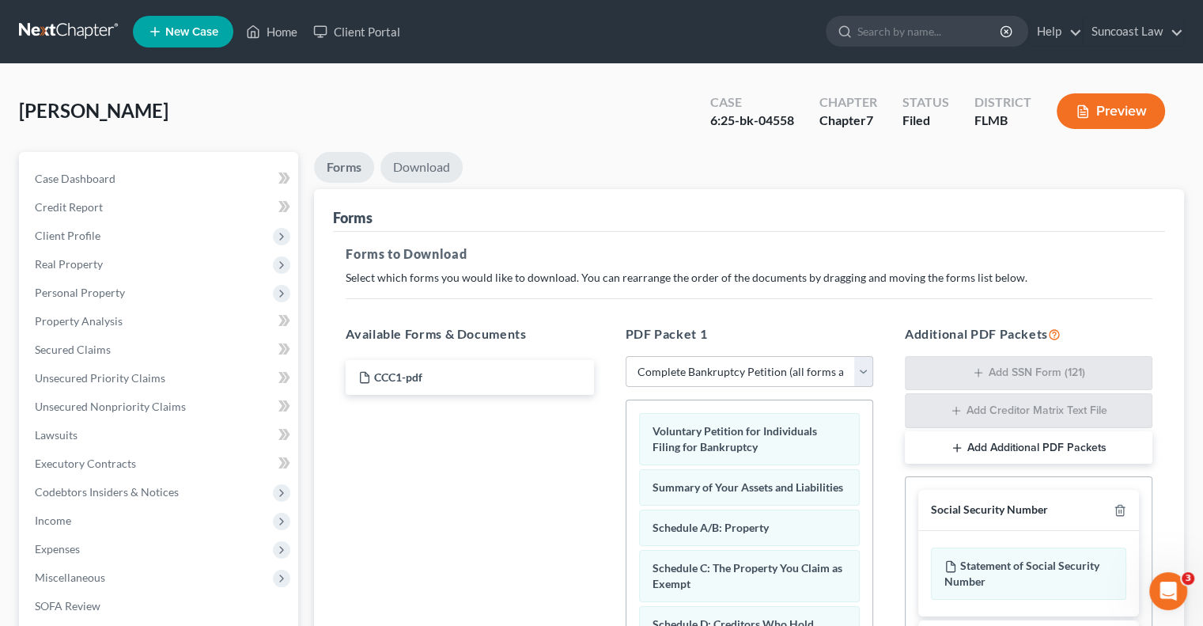
click at [442, 170] on link "Download" at bounding box center [422, 167] width 82 height 31
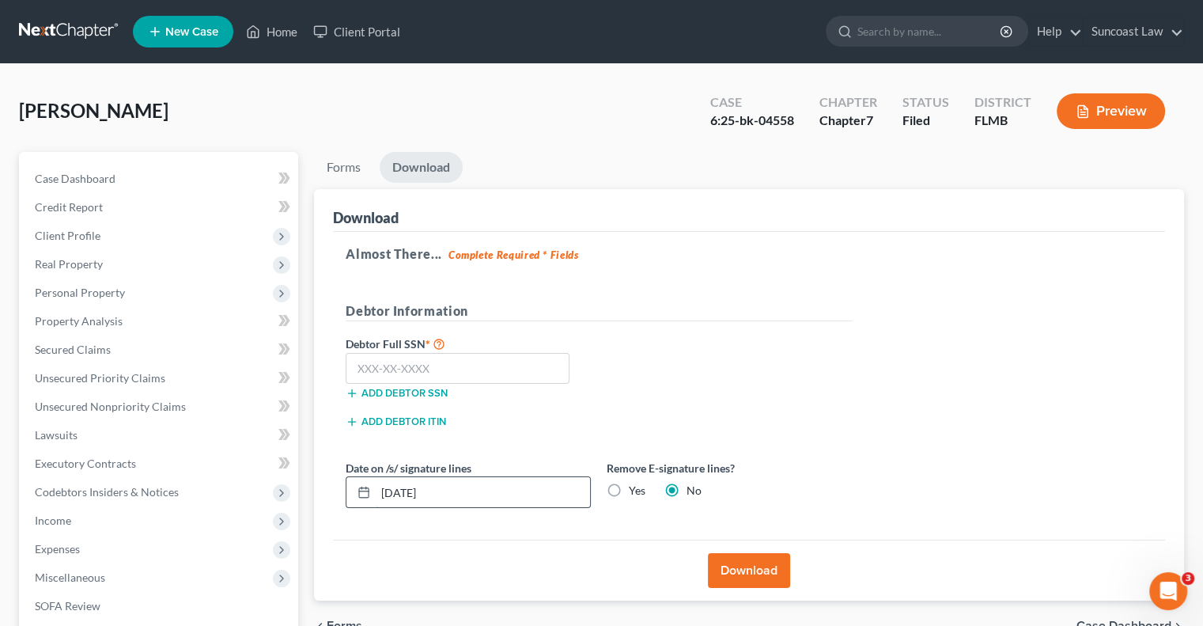
drag, startPoint x: 468, startPoint y: 494, endPoint x: 348, endPoint y: 487, distance: 120.5
click at [351, 487] on div "[DATE]" at bounding box center [468, 492] width 245 height 32
type input "[DATE]"
click at [764, 567] on button "Download" at bounding box center [749, 570] width 82 height 35
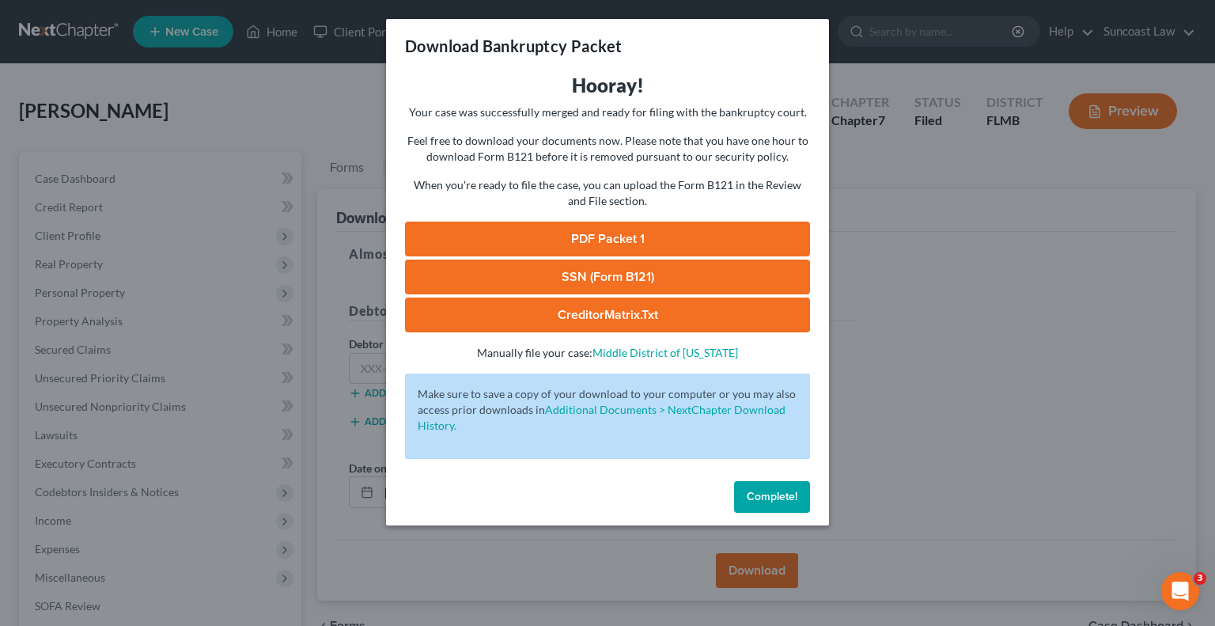
click at [663, 233] on link "PDF Packet 1" at bounding box center [607, 239] width 405 height 35
drag, startPoint x: 789, startPoint y: 502, endPoint x: 205, endPoint y: 390, distance: 594.5
click at [788, 501] on span "Complete!" at bounding box center [772, 496] width 51 height 13
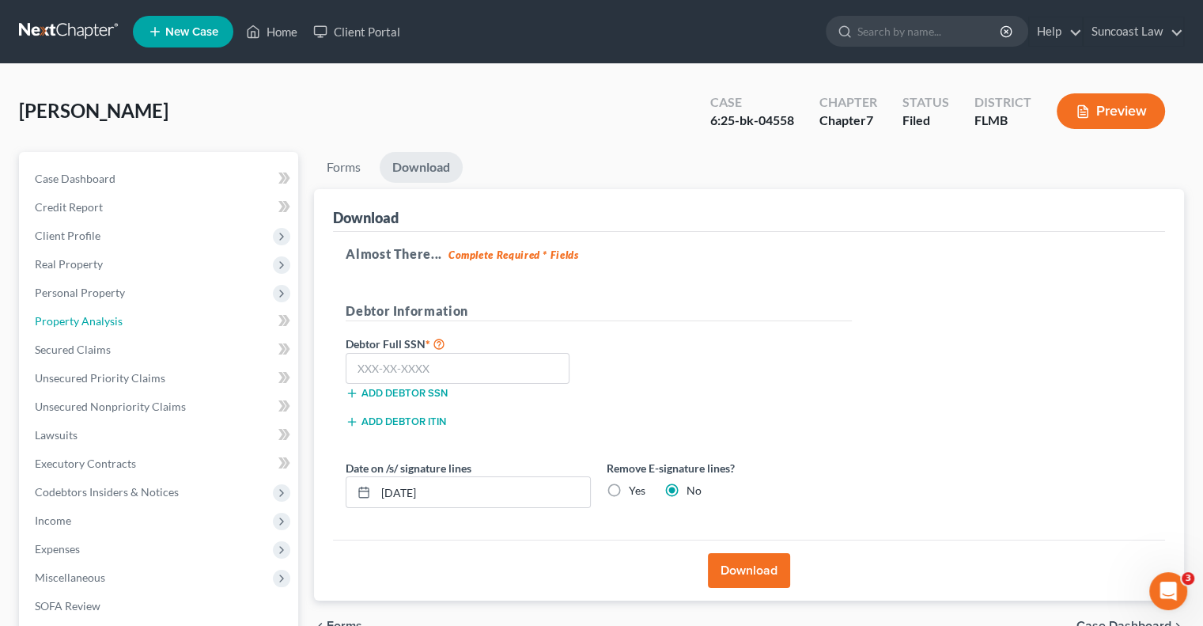
drag, startPoint x: 76, startPoint y: 316, endPoint x: 129, endPoint y: 11, distance: 309.2
click at [75, 316] on span "Property Analysis" at bounding box center [79, 320] width 88 height 13
